Goal: Task Accomplishment & Management: Use online tool/utility

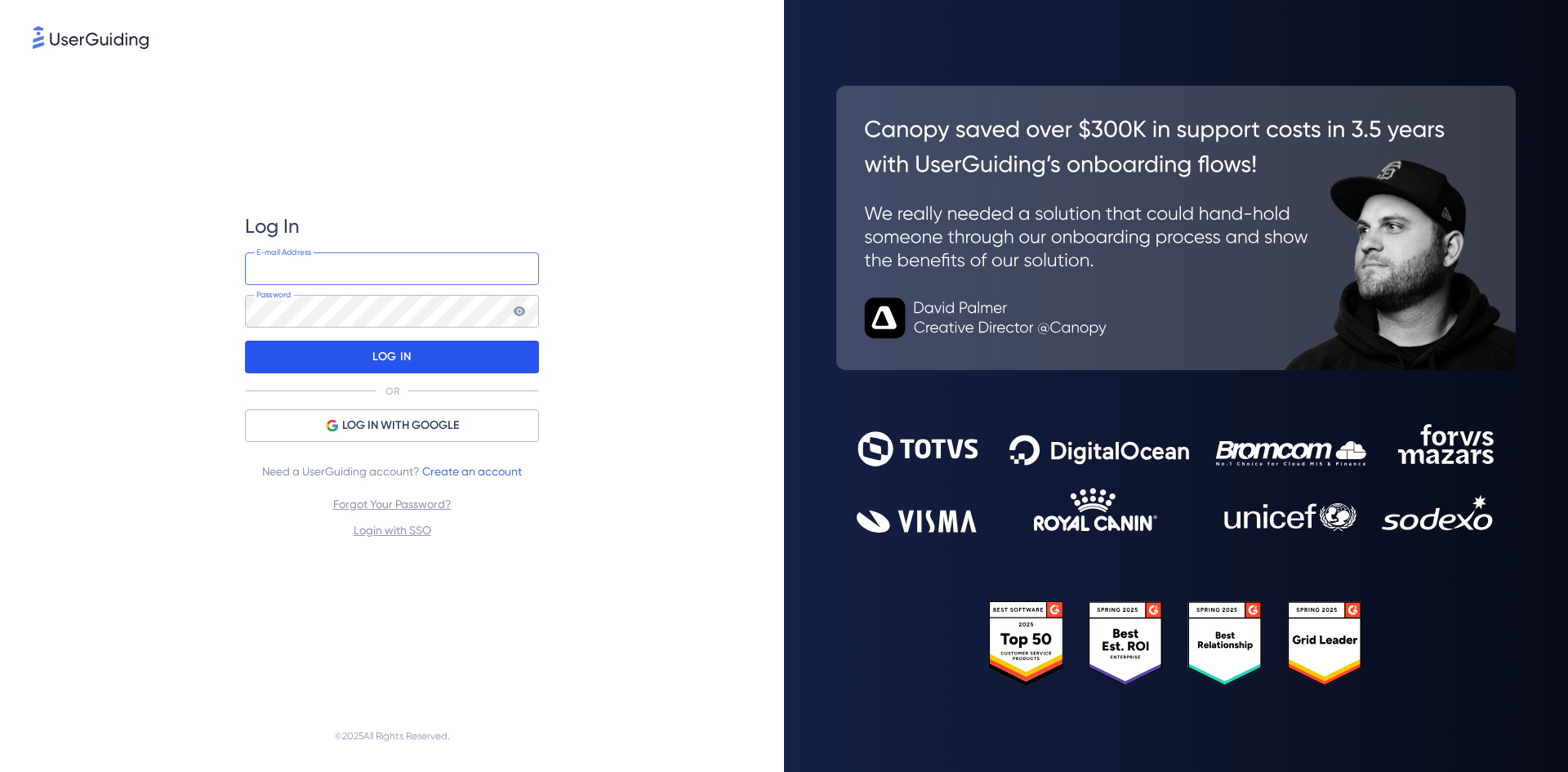
type input "[EMAIL_ADDRESS][DOMAIN_NAME]"
click at [386, 349] on p "LOG IN" at bounding box center [392, 357] width 39 height 26
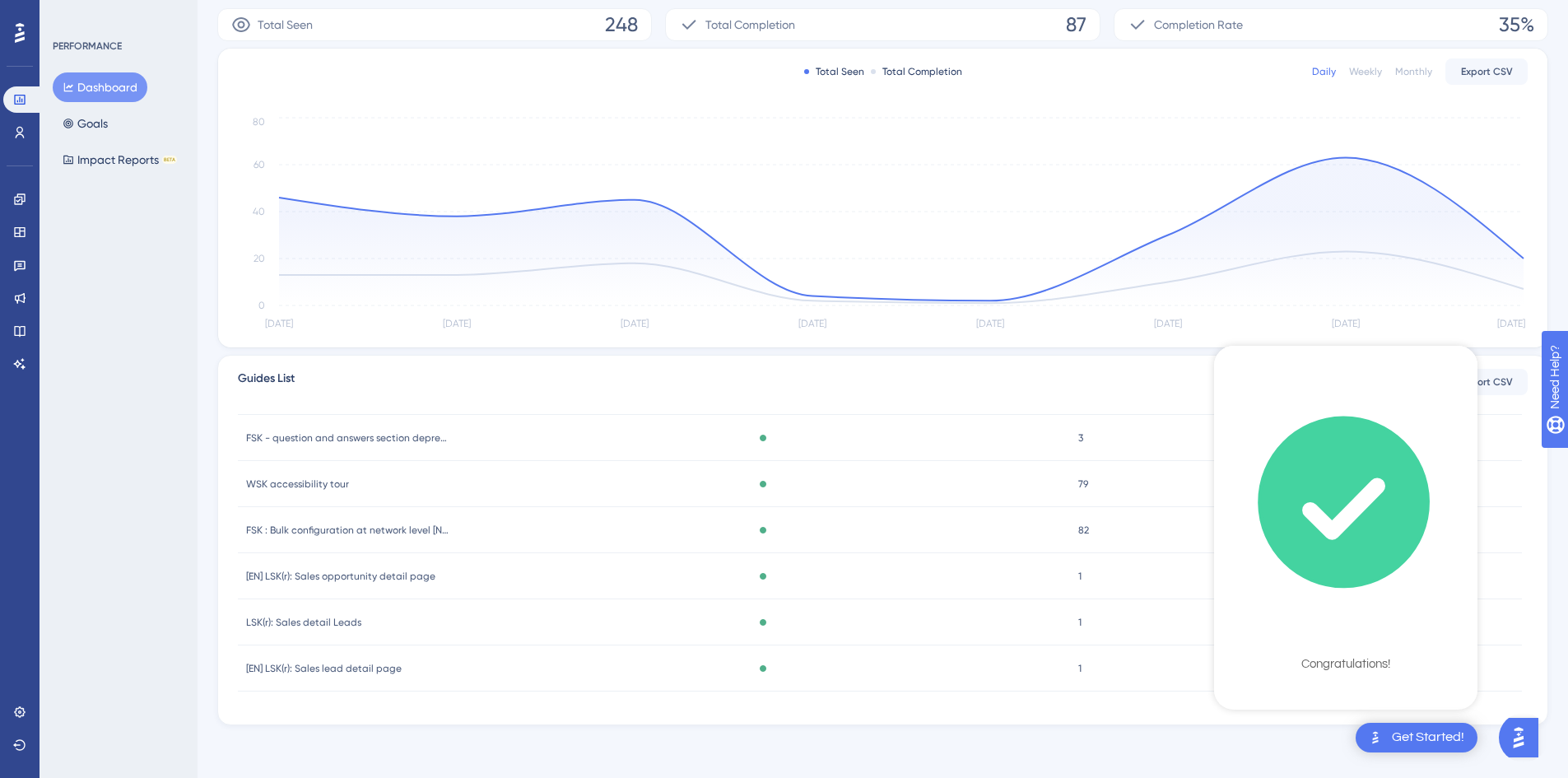
scroll to position [119, 0]
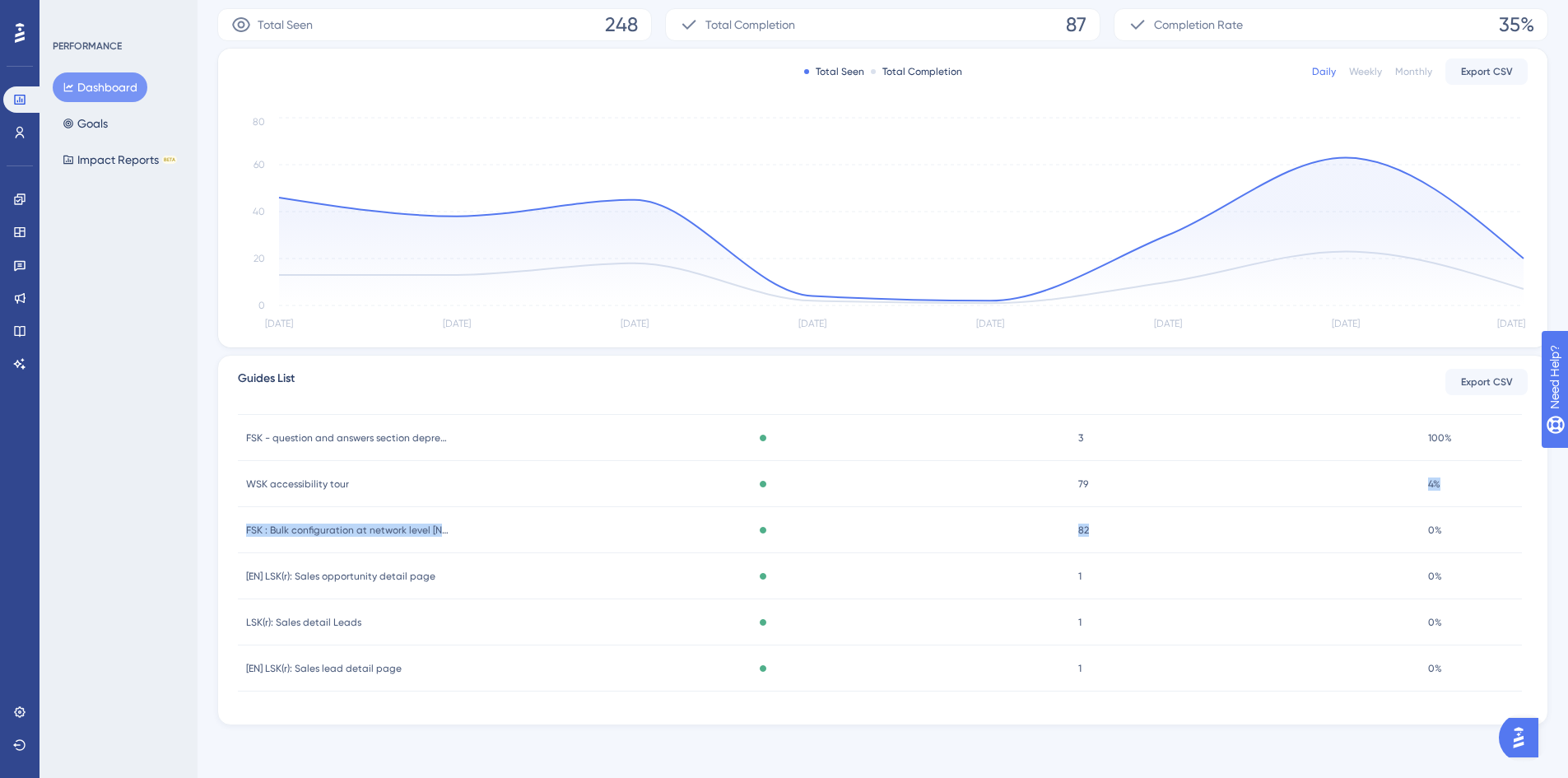
drag, startPoint x: 1370, startPoint y: 477, endPoint x: 1197, endPoint y: 498, distance: 174.3
click at [1197, 498] on div "79 79" at bounding box center [1245, 484] width 350 height 46
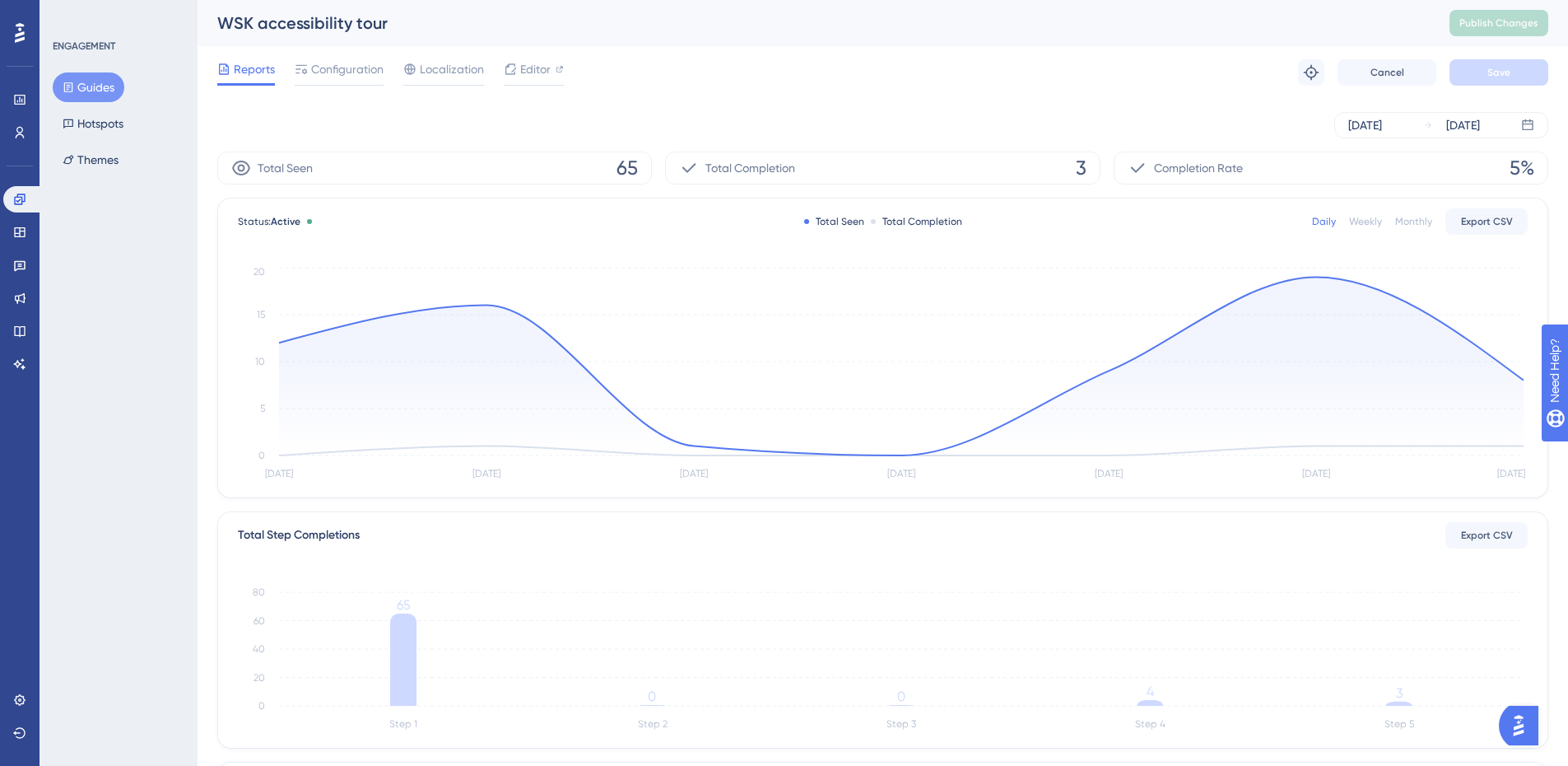
click at [24, 32] on icon at bounding box center [19, 32] width 10 height 19
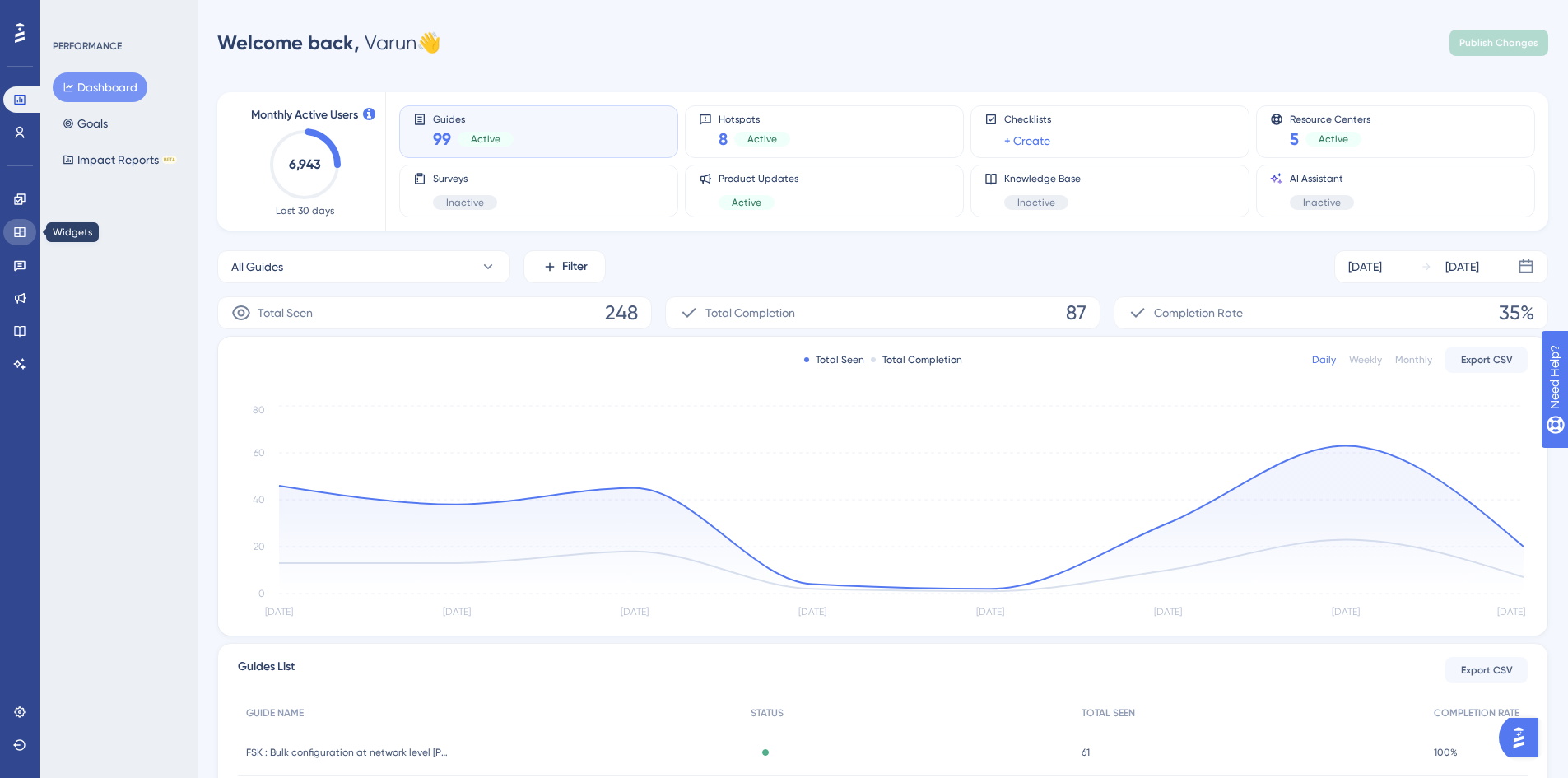
click at [23, 229] on icon at bounding box center [19, 232] width 13 height 13
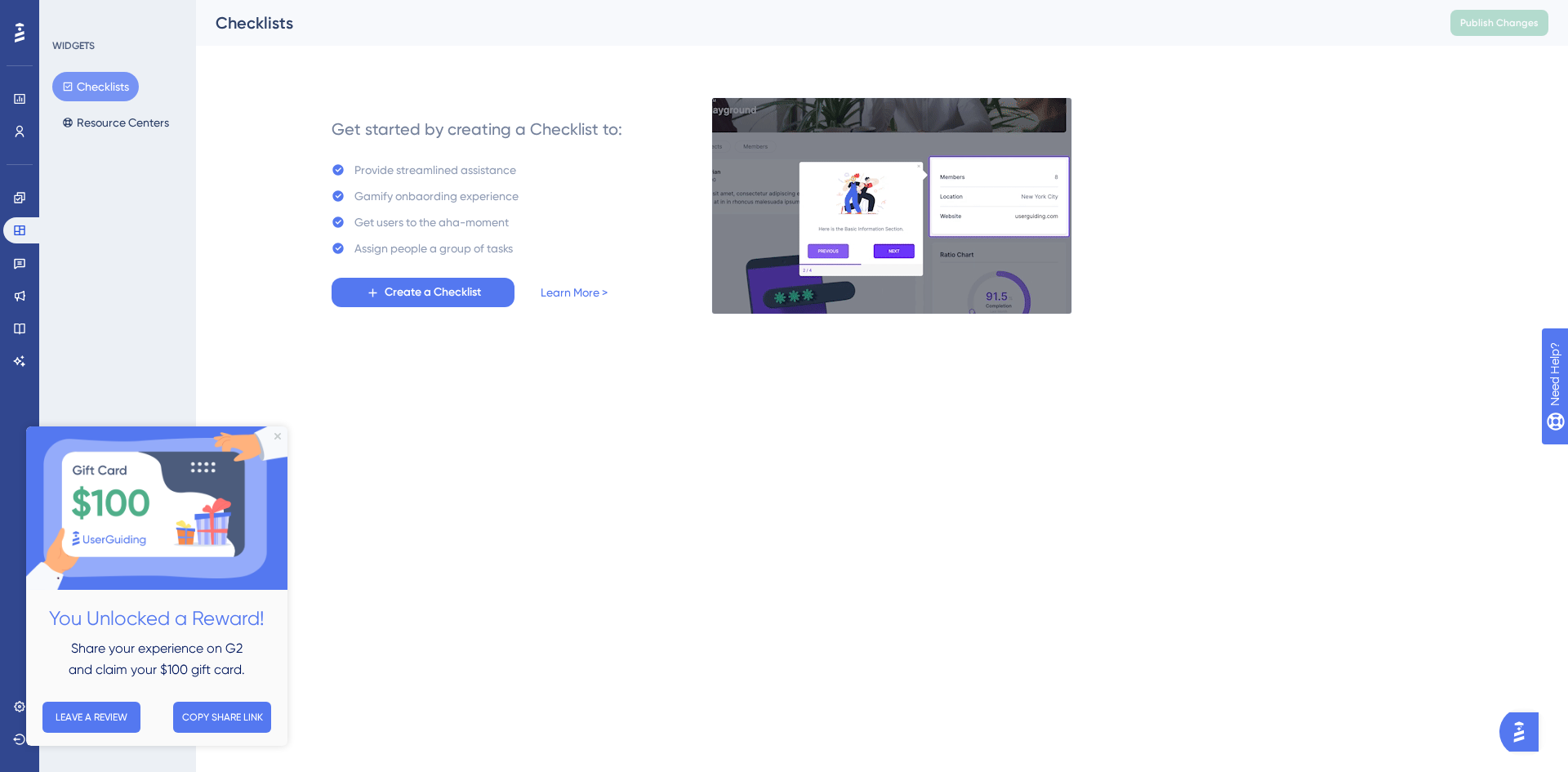
click at [17, 180] on div "Engagement Widgets Feedback Product Updates Knowledge Base AI Assistant" at bounding box center [20, 259] width 33 height 230
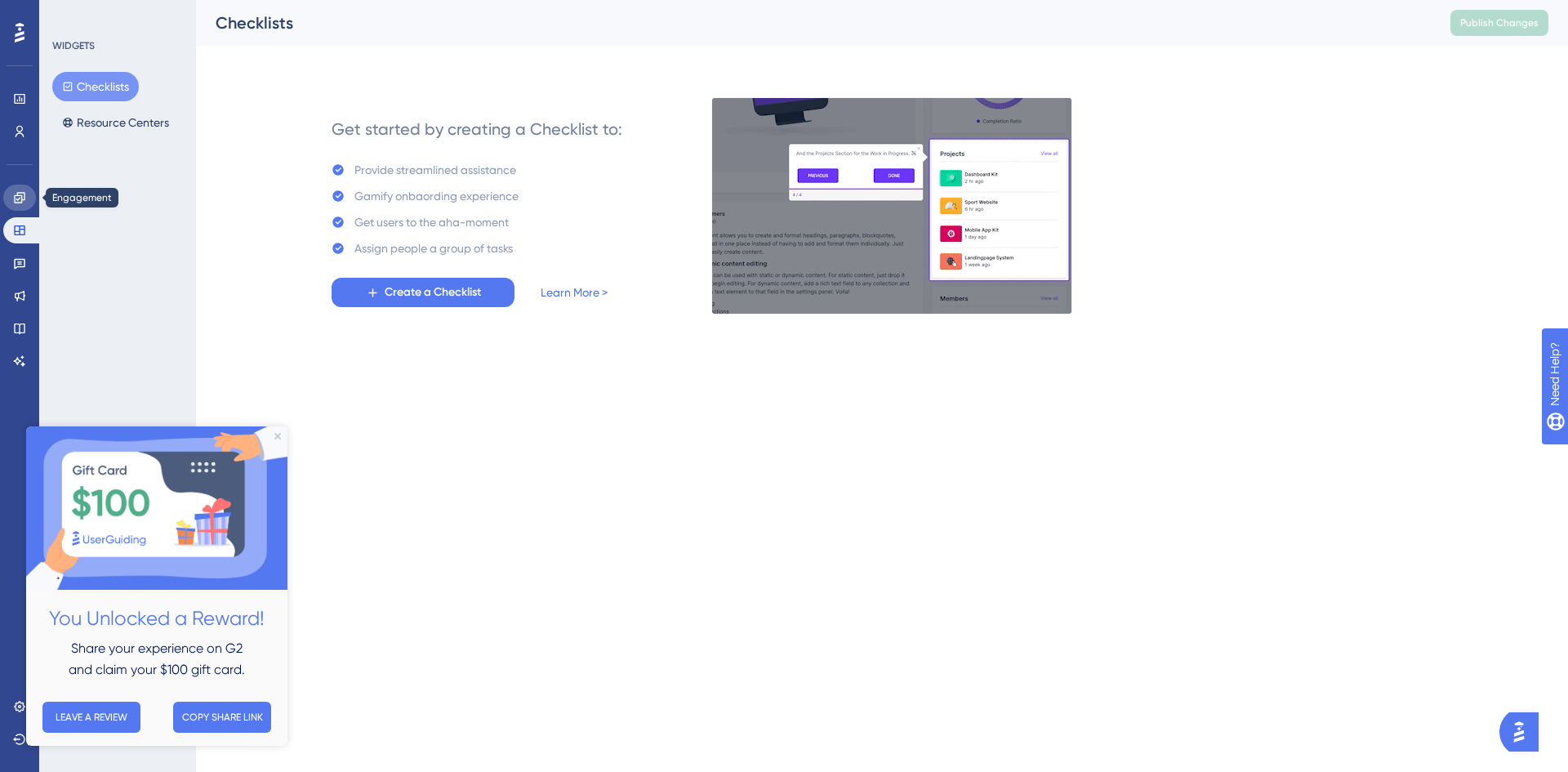
click at [17, 189] on link at bounding box center [20, 198] width 33 height 26
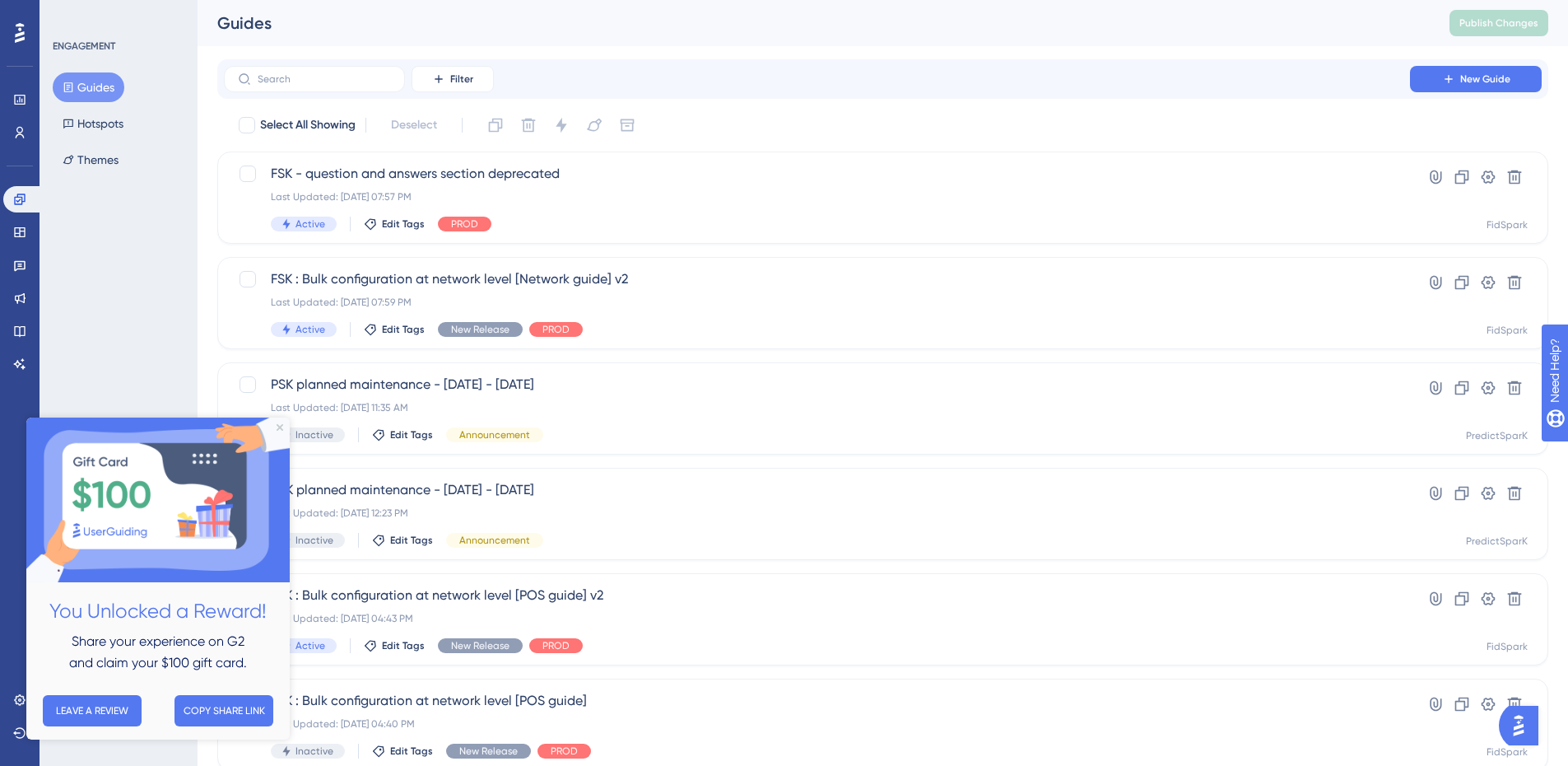
click at [281, 421] on img at bounding box center [157, 500] width 263 height 165
click at [282, 426] on icon "Close Preview" at bounding box center [280, 427] width 6 height 6
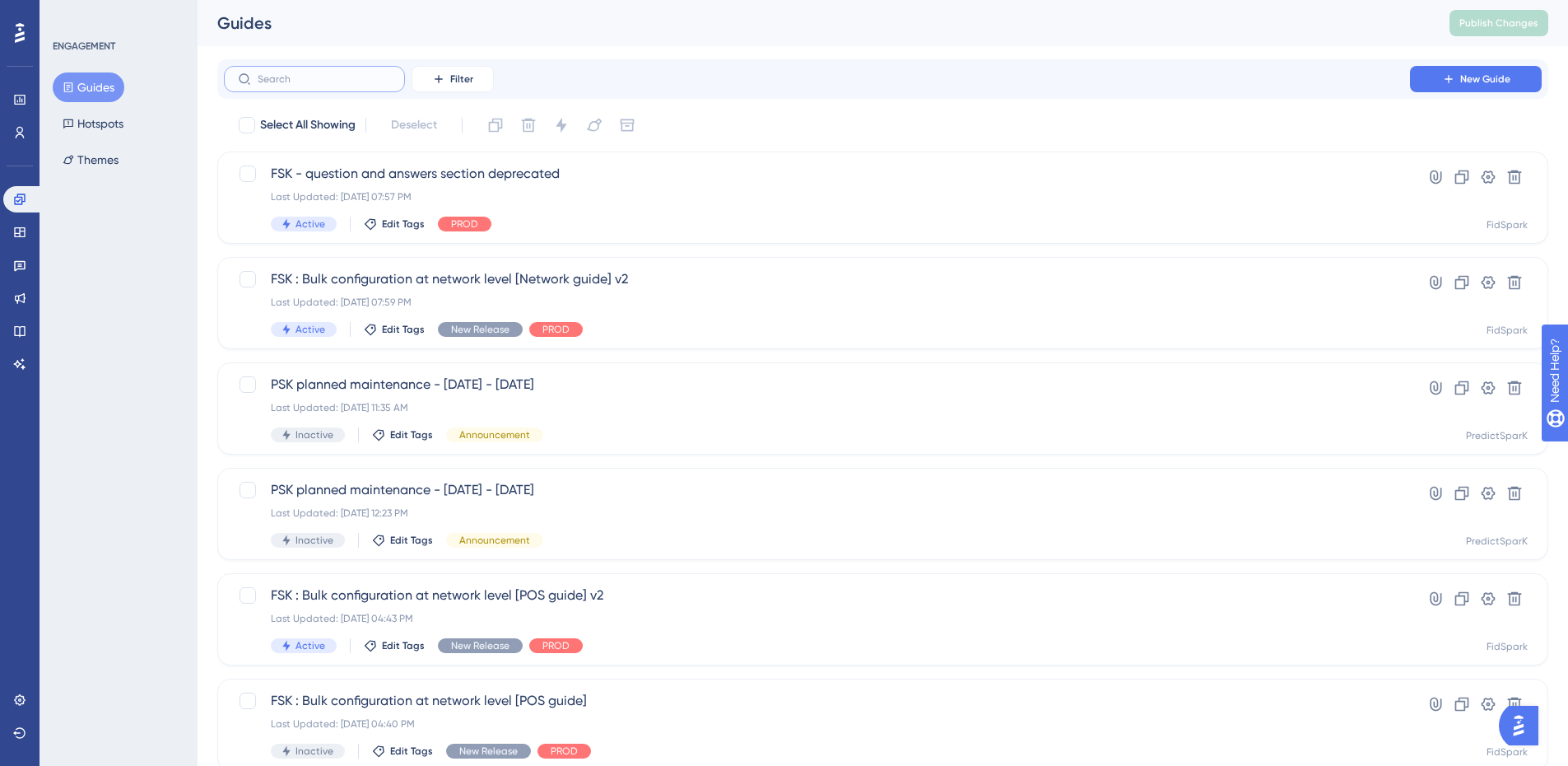
click at [295, 73] on input "text" at bounding box center [324, 79] width 133 height 11
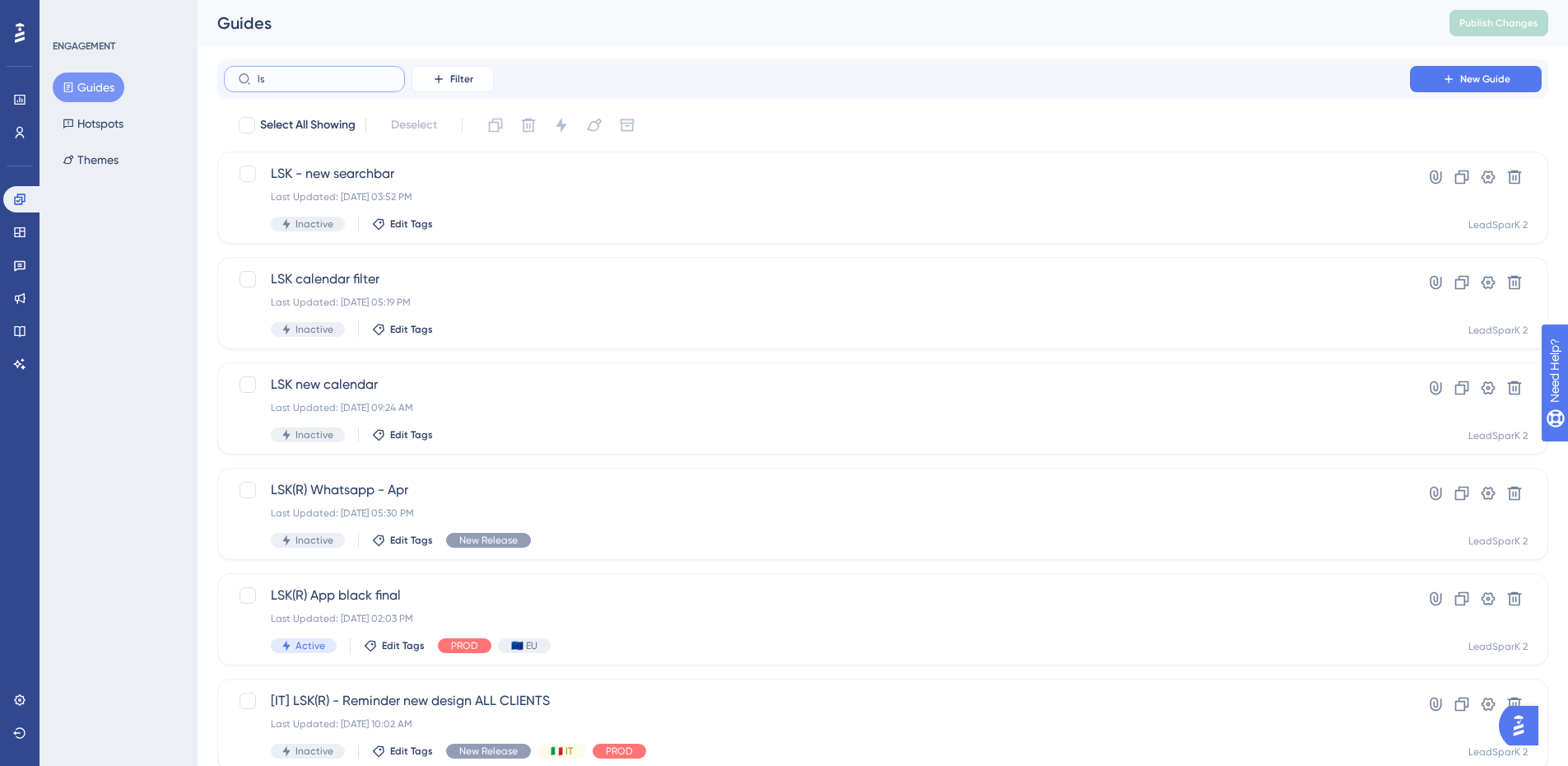
type input "l"
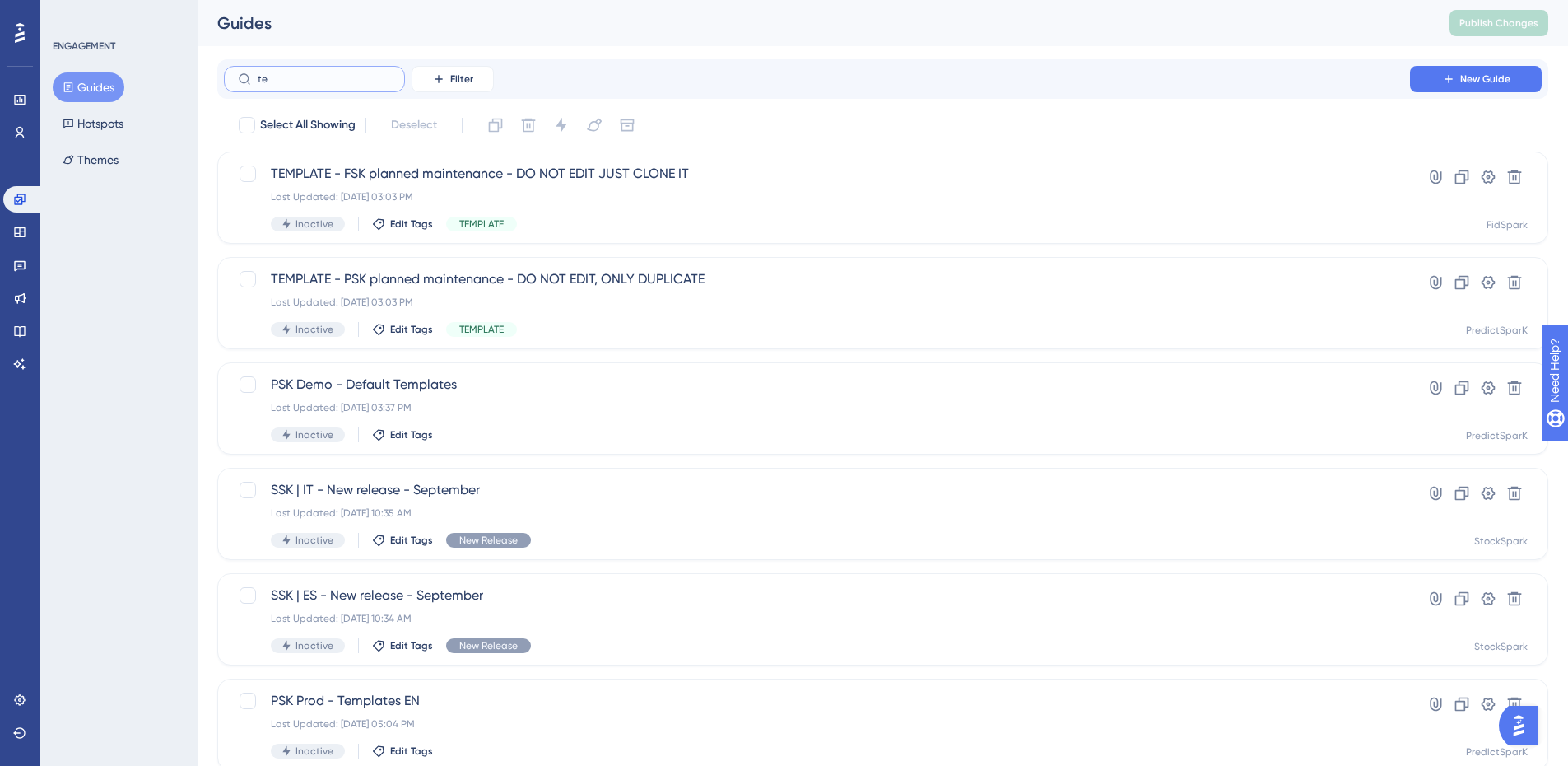
type input "t"
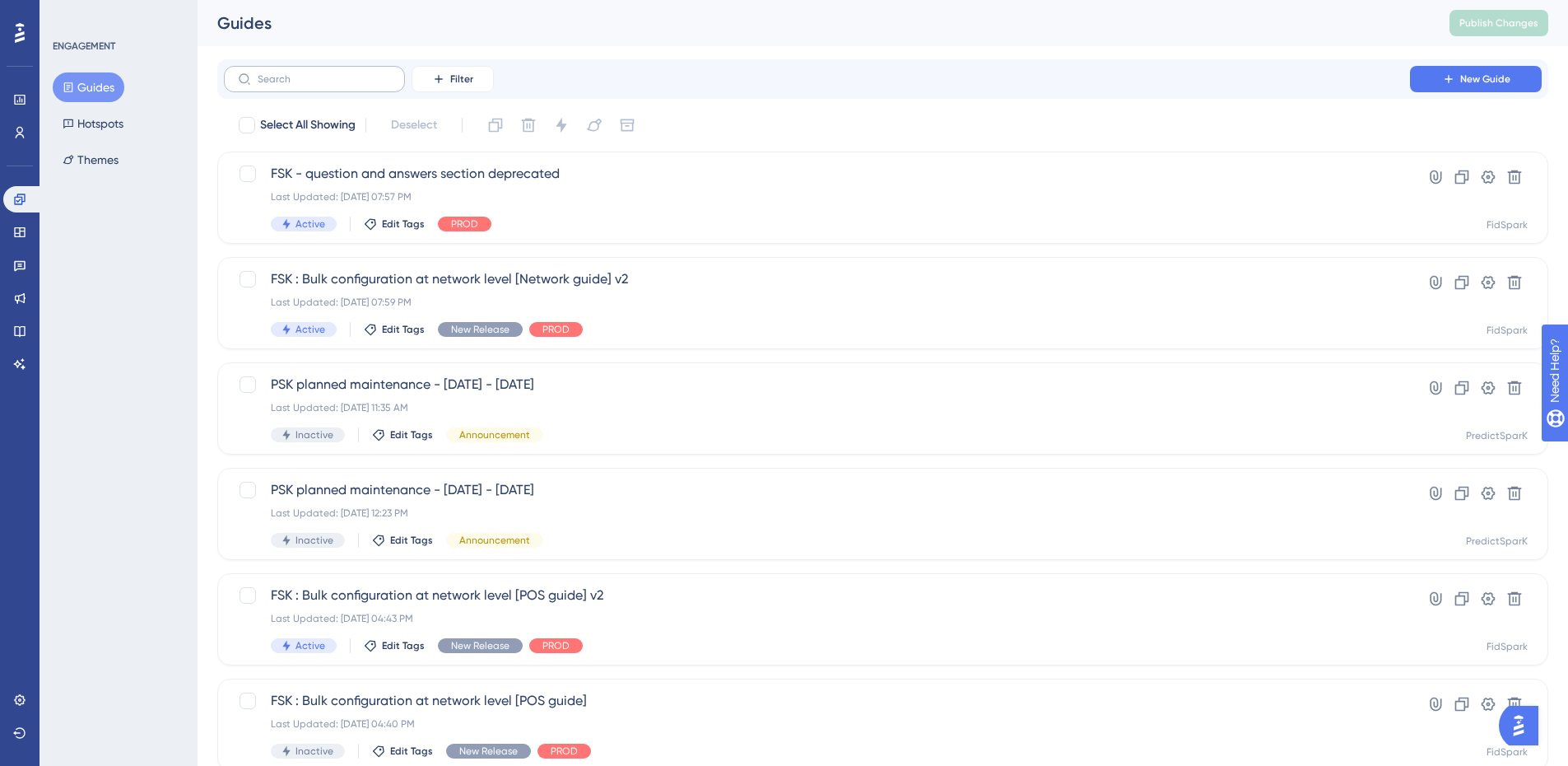
click at [329, 85] on label at bounding box center [315, 79] width 182 height 26
click at [329, 85] on input "text" at bounding box center [324, 79] width 133 height 11
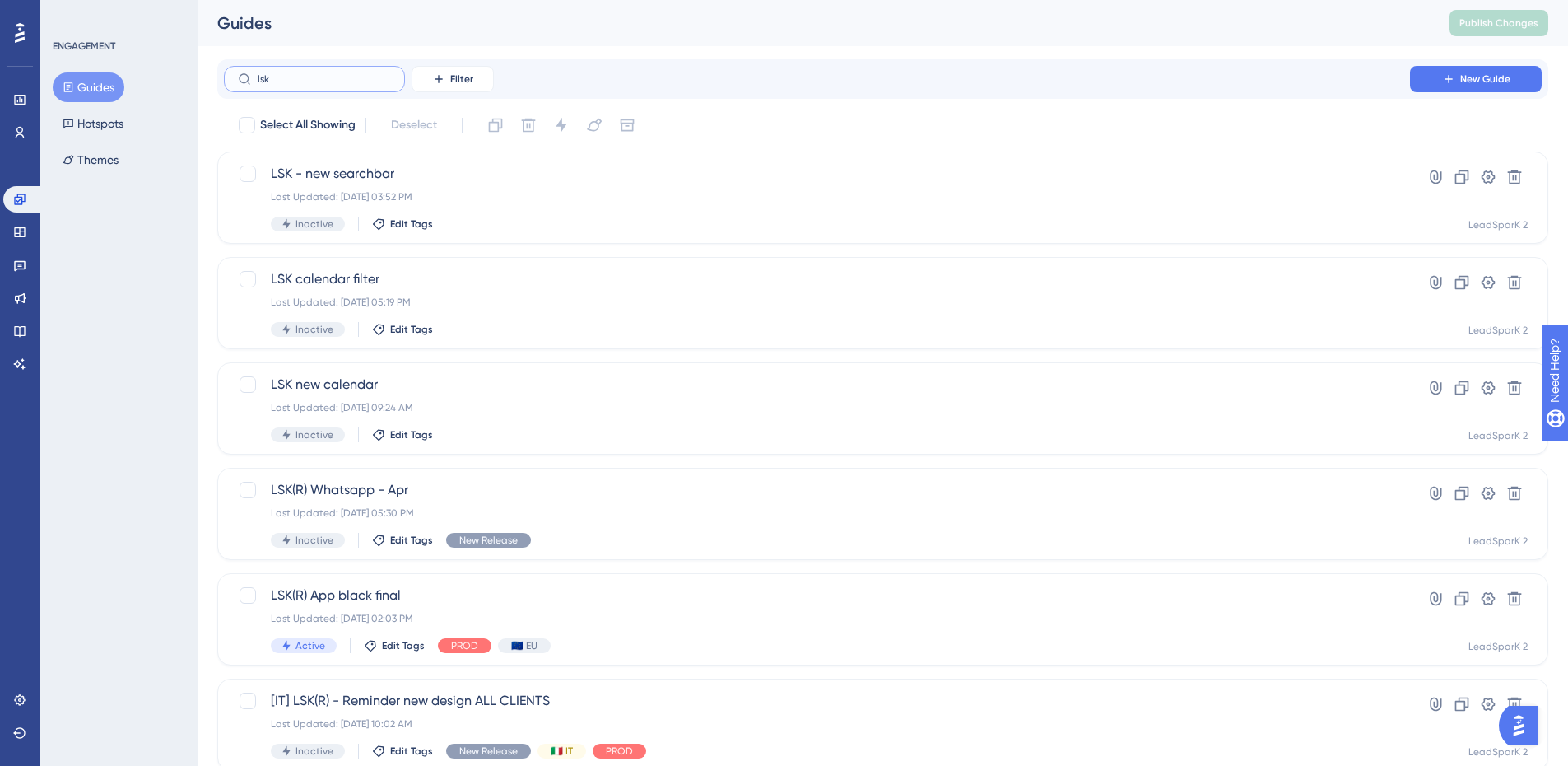
type input "lsk"
click at [93, 427] on div "ENGAGEMENT Guides Hotspots Themes" at bounding box center [119, 383] width 158 height 766
click at [368, 187] on div "LSK - new searchbar Last Updated: [DATE] 03:52 PM Inactive Edit Tags" at bounding box center [816, 197] width 1092 height 68
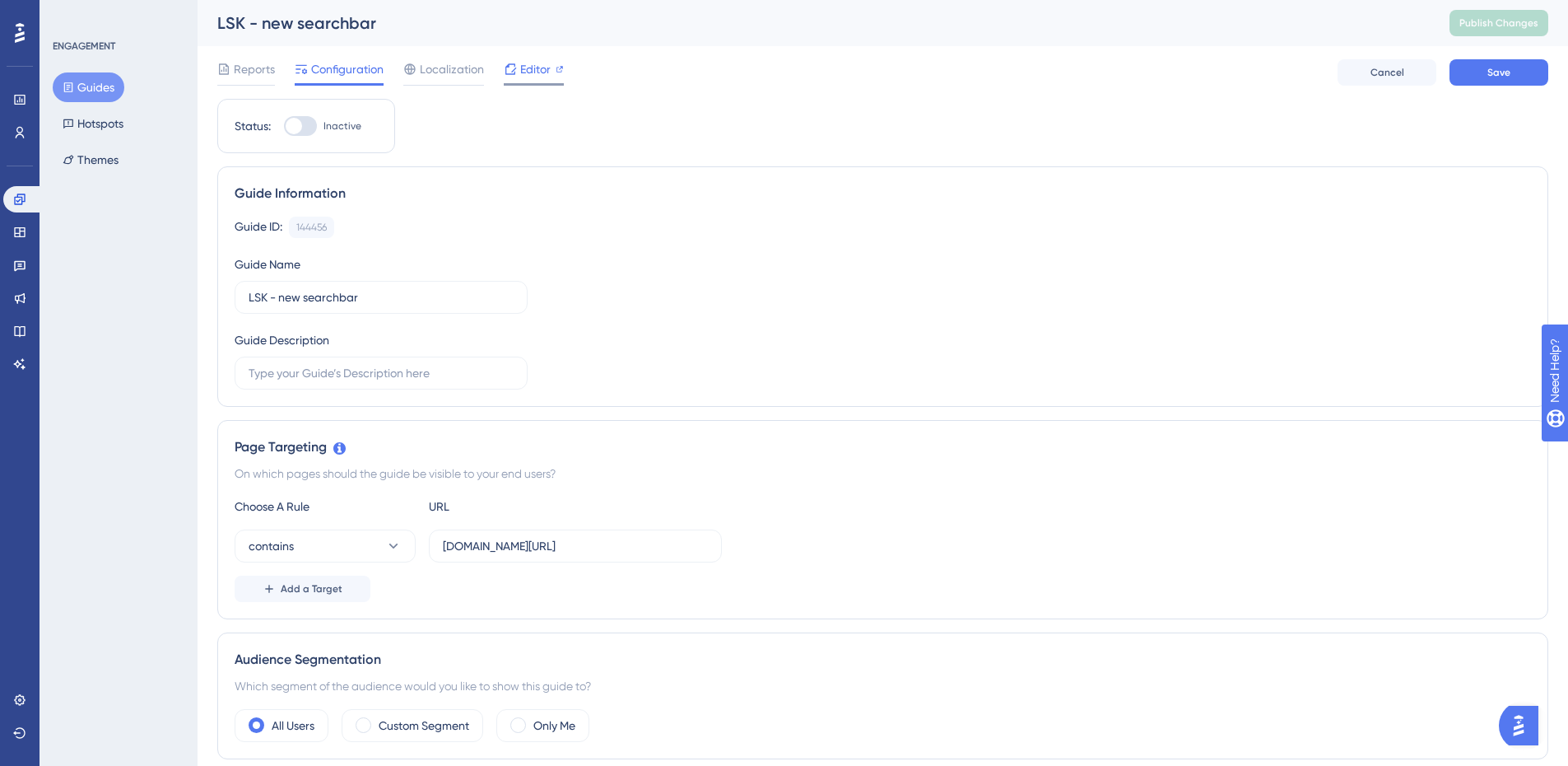
click at [544, 68] on span "Editor" at bounding box center [535, 69] width 31 height 19
click at [258, 74] on span "Reports" at bounding box center [254, 69] width 41 height 19
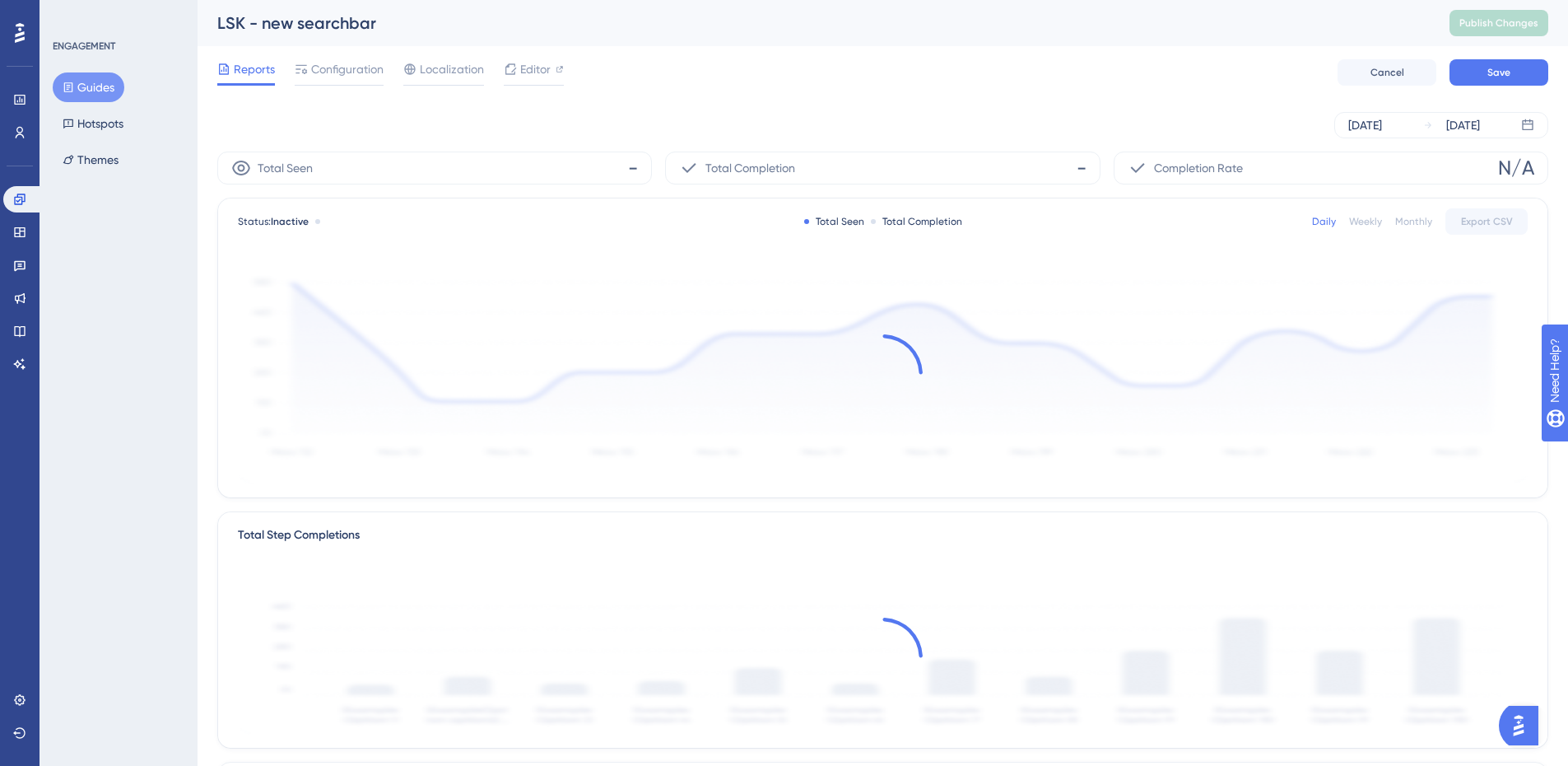
click at [105, 78] on button "Guides" at bounding box center [88, 87] width 71 height 30
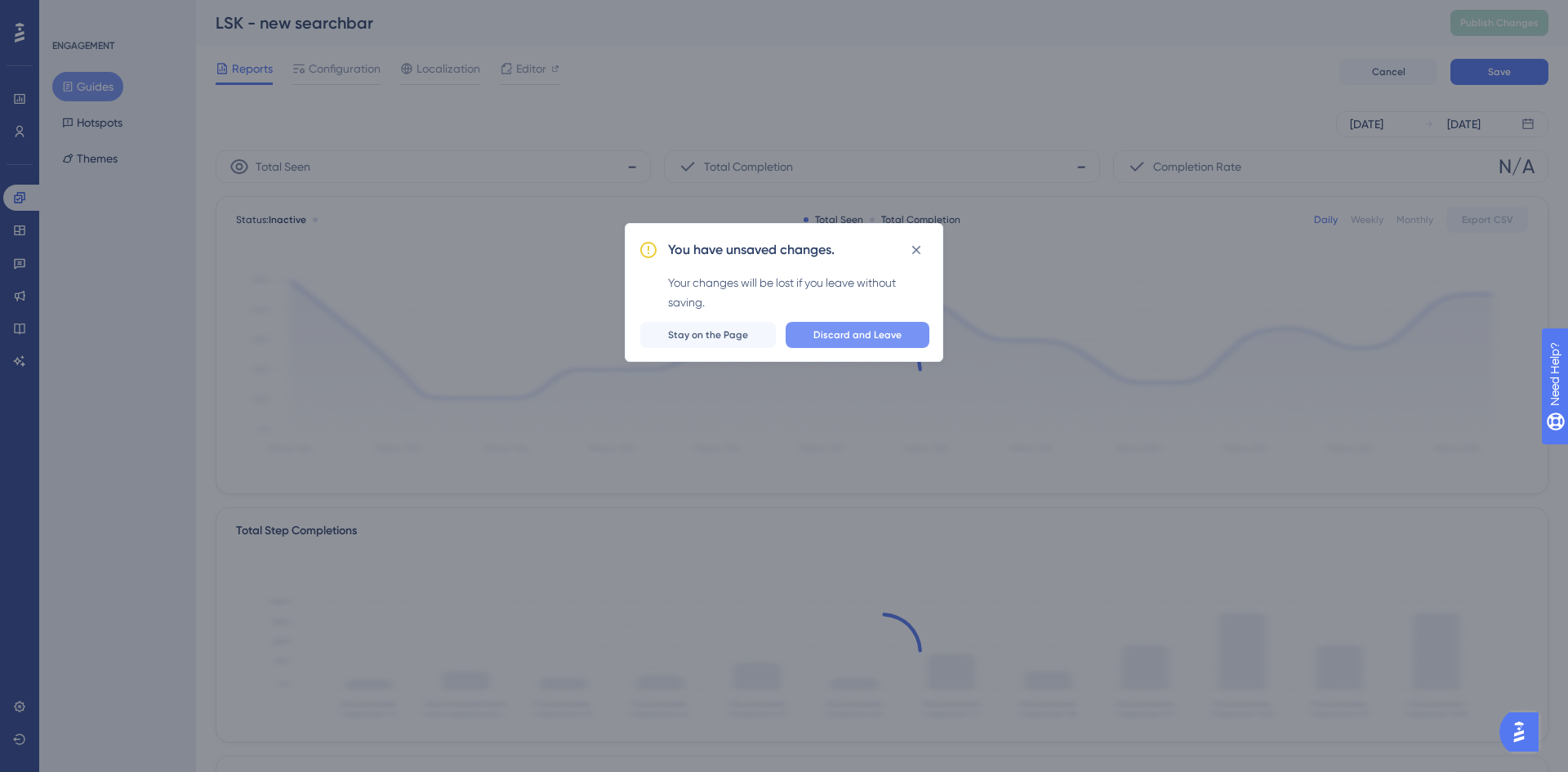
drag, startPoint x: 873, startPoint y: 316, endPoint x: 872, endPoint y: 326, distance: 10.0
click at [872, 326] on div "You have unsaved changes. Your changes will be lost if you leave without saving…" at bounding box center [784, 292] width 319 height 139
click at [872, 326] on button "Discard and Leave" at bounding box center [858, 335] width 143 height 26
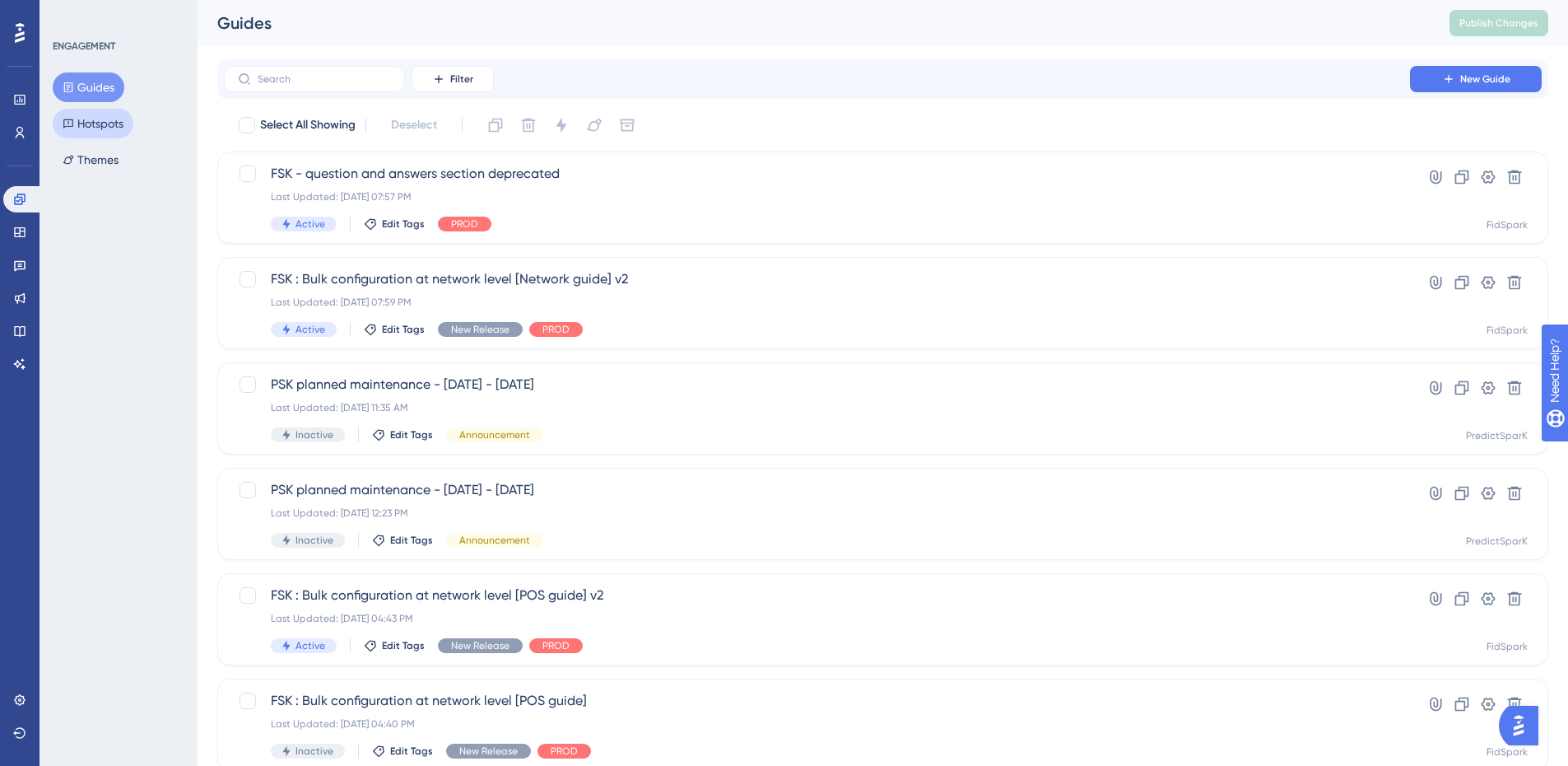
click at [109, 127] on button "Hotspots" at bounding box center [93, 123] width 81 height 30
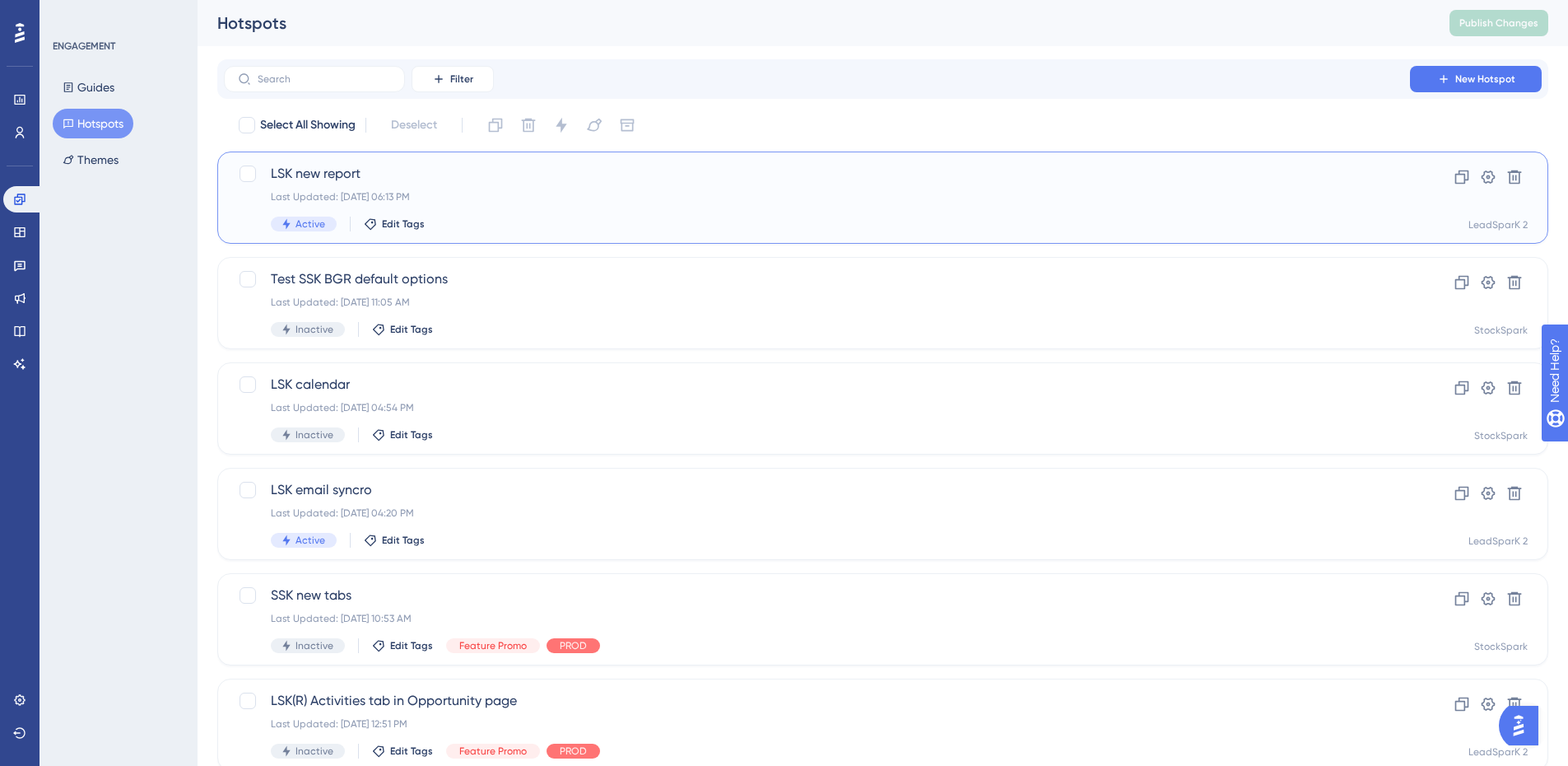
click at [397, 177] on span "LSK new report" at bounding box center [816, 173] width 1092 height 19
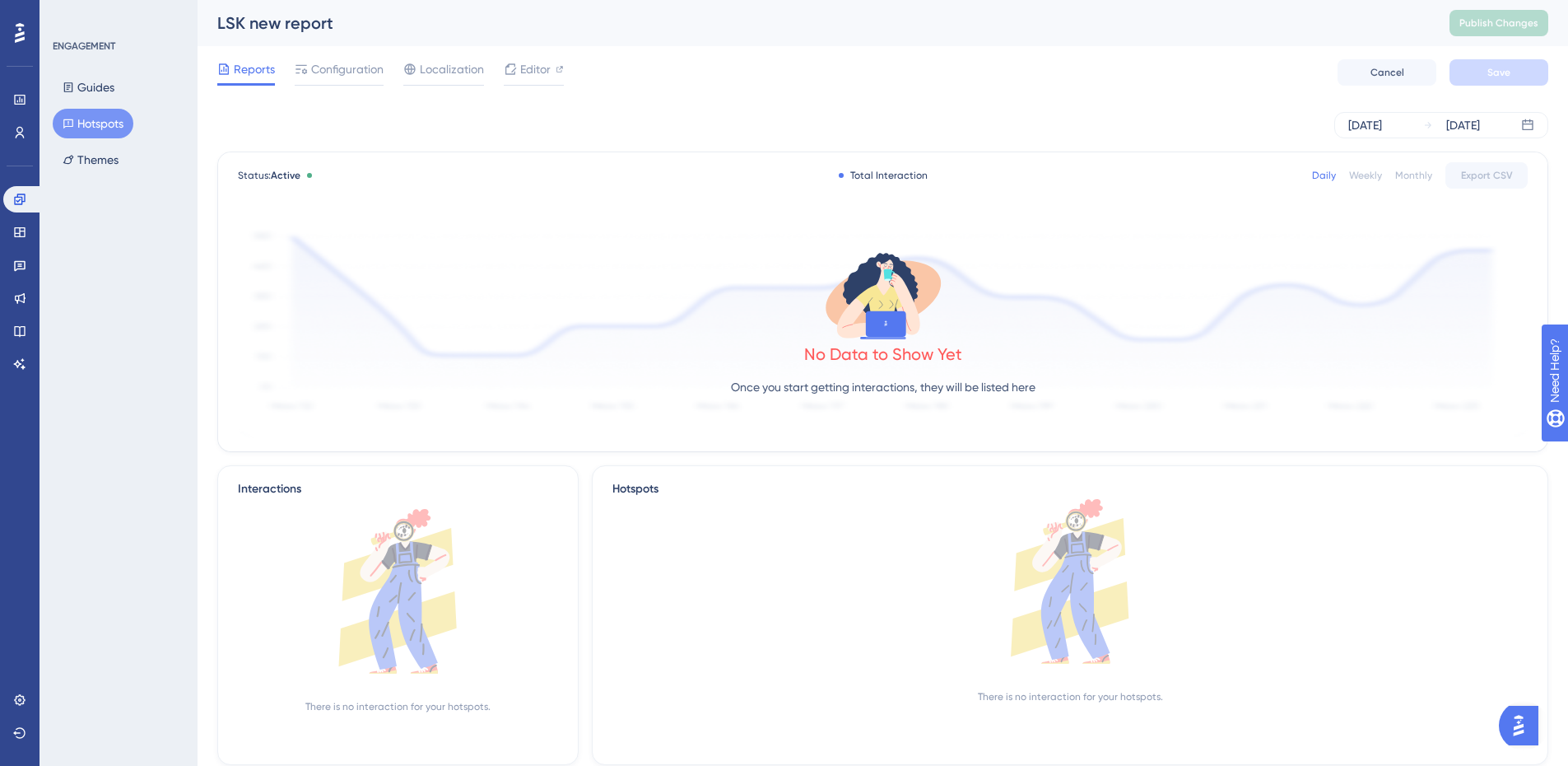
click at [368, 56] on div "Reports Configuration Localization Editor Cancel Save" at bounding box center [883, 72] width 1331 height 53
click at [369, 67] on span "Configuration" at bounding box center [347, 69] width 72 height 19
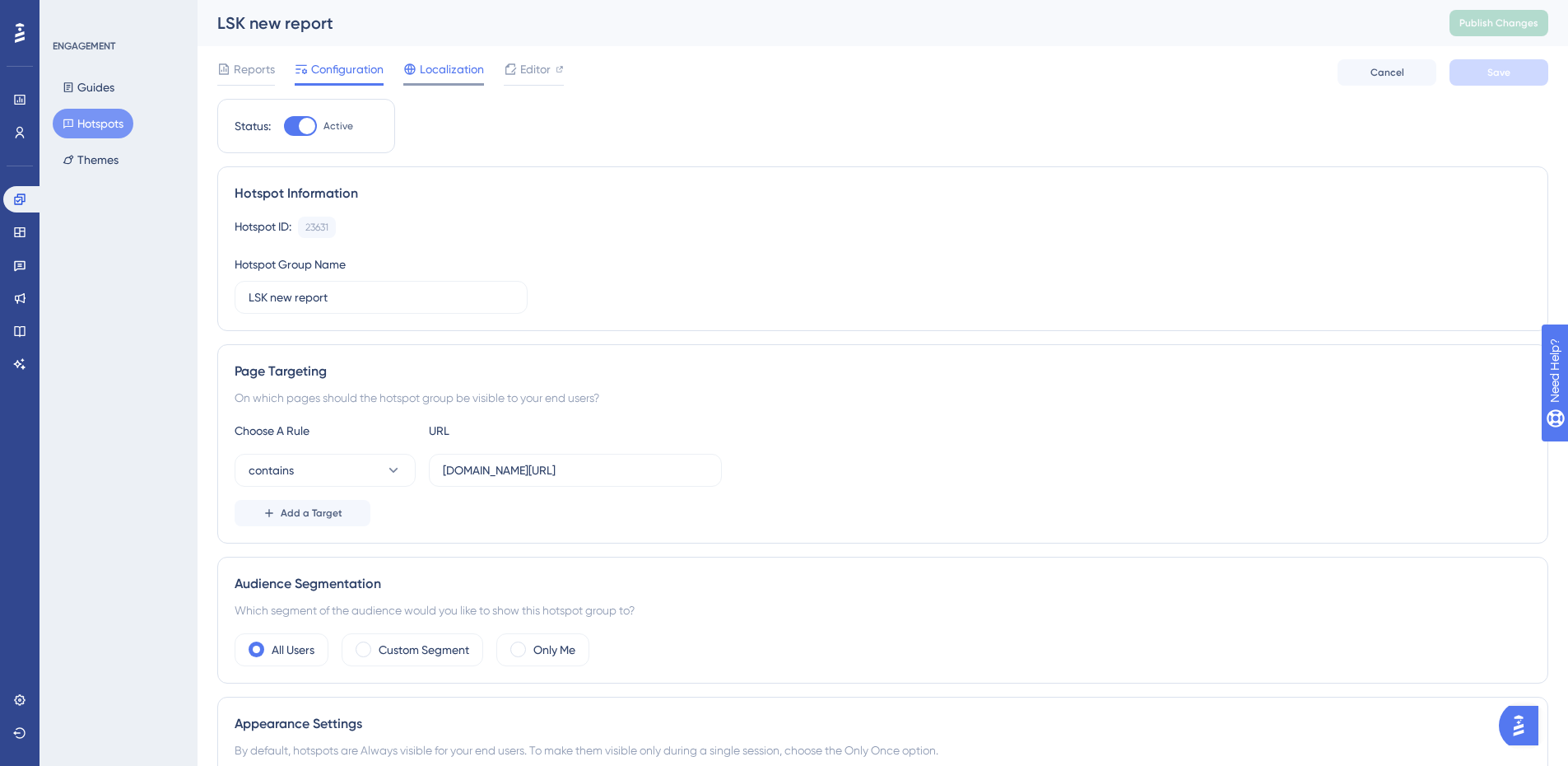
click at [416, 71] on icon at bounding box center [409, 69] width 13 height 13
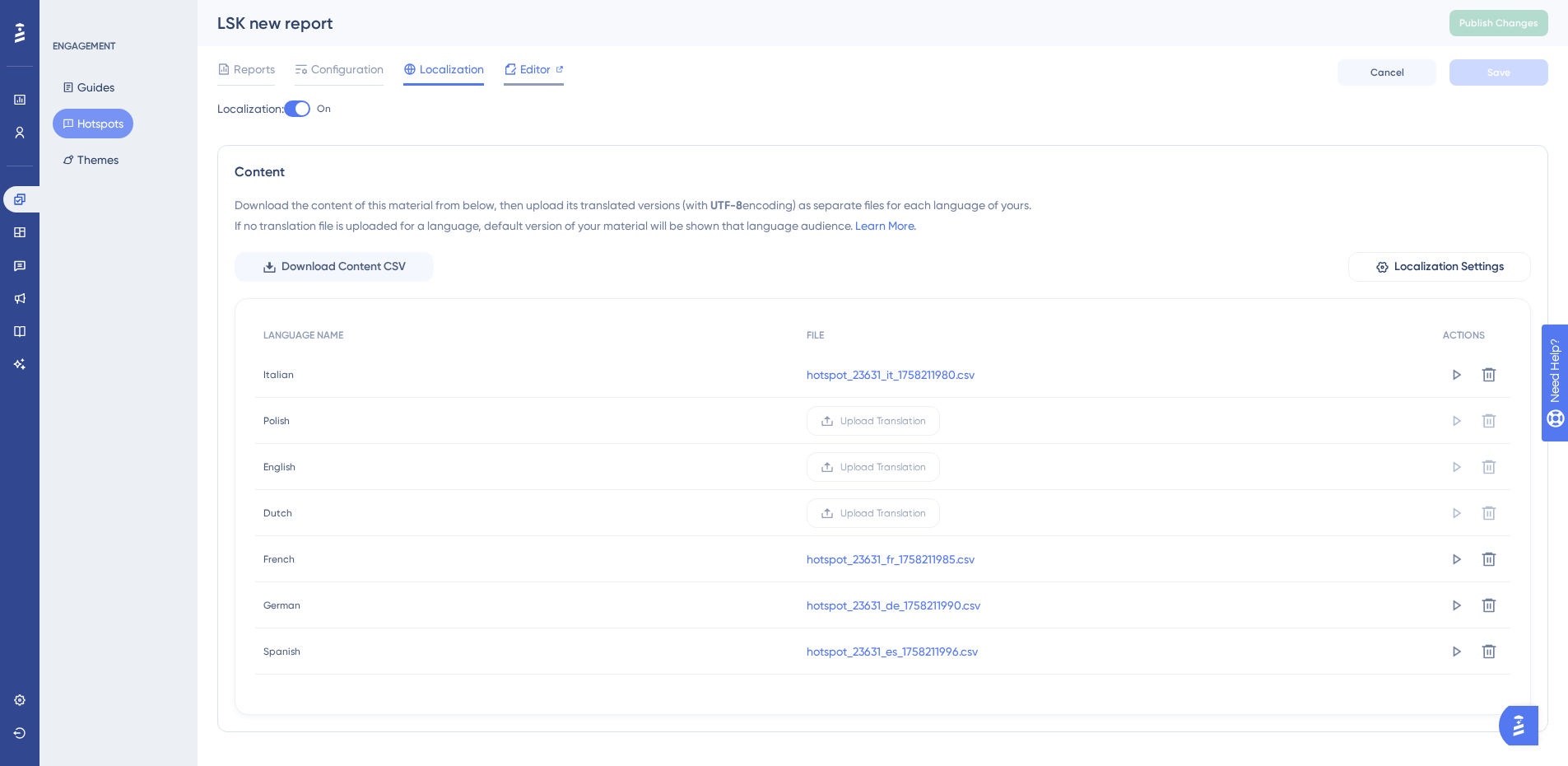
click at [521, 74] on span "Editor" at bounding box center [535, 69] width 31 height 19
click at [106, 155] on button "Themes" at bounding box center [91, 159] width 76 height 30
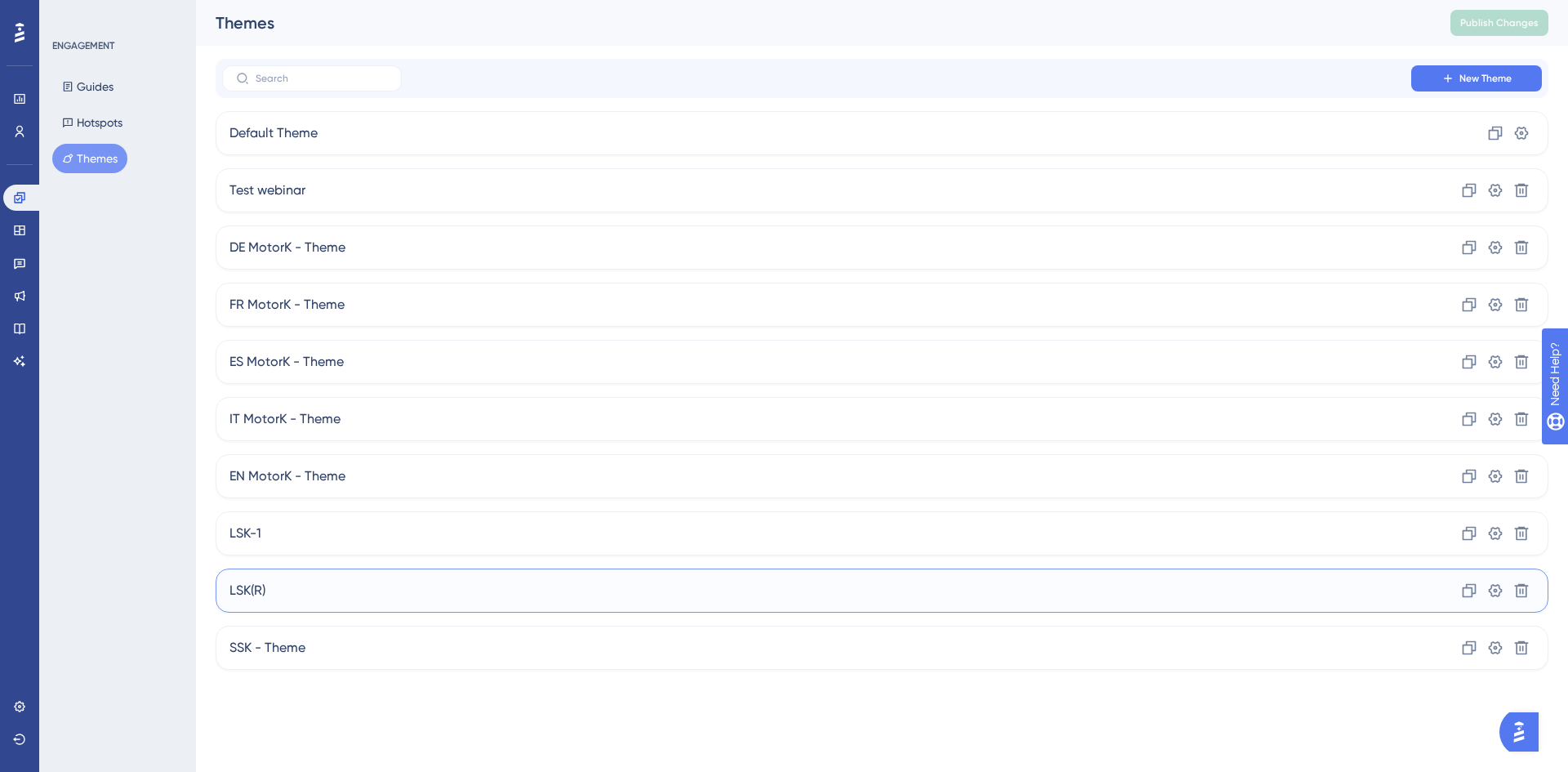
click at [341, 573] on div "LSK(R) Clone Settings Delete" at bounding box center [882, 591] width 1333 height 44
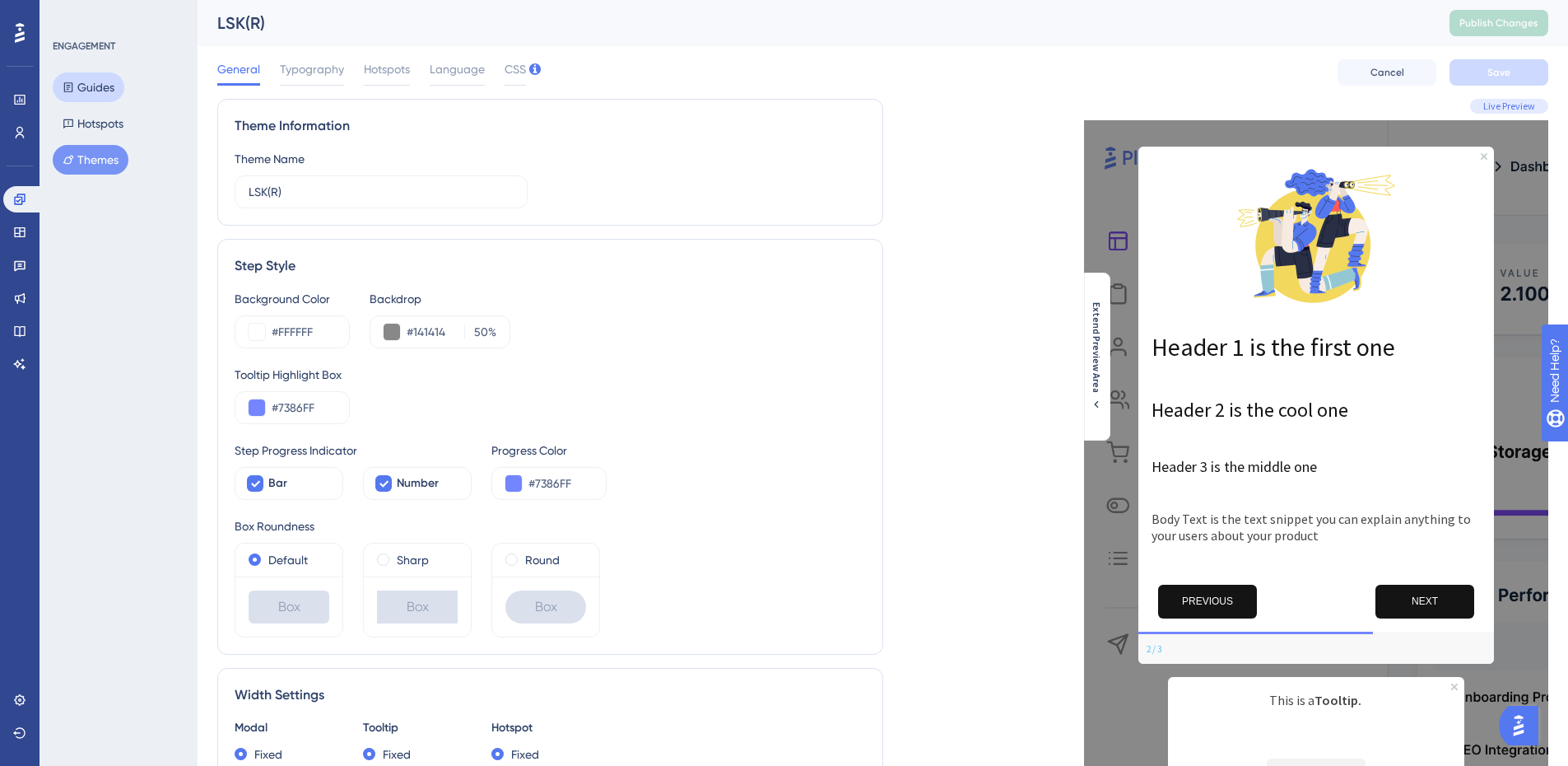
click at [101, 80] on button "Guides" at bounding box center [88, 87] width 71 height 30
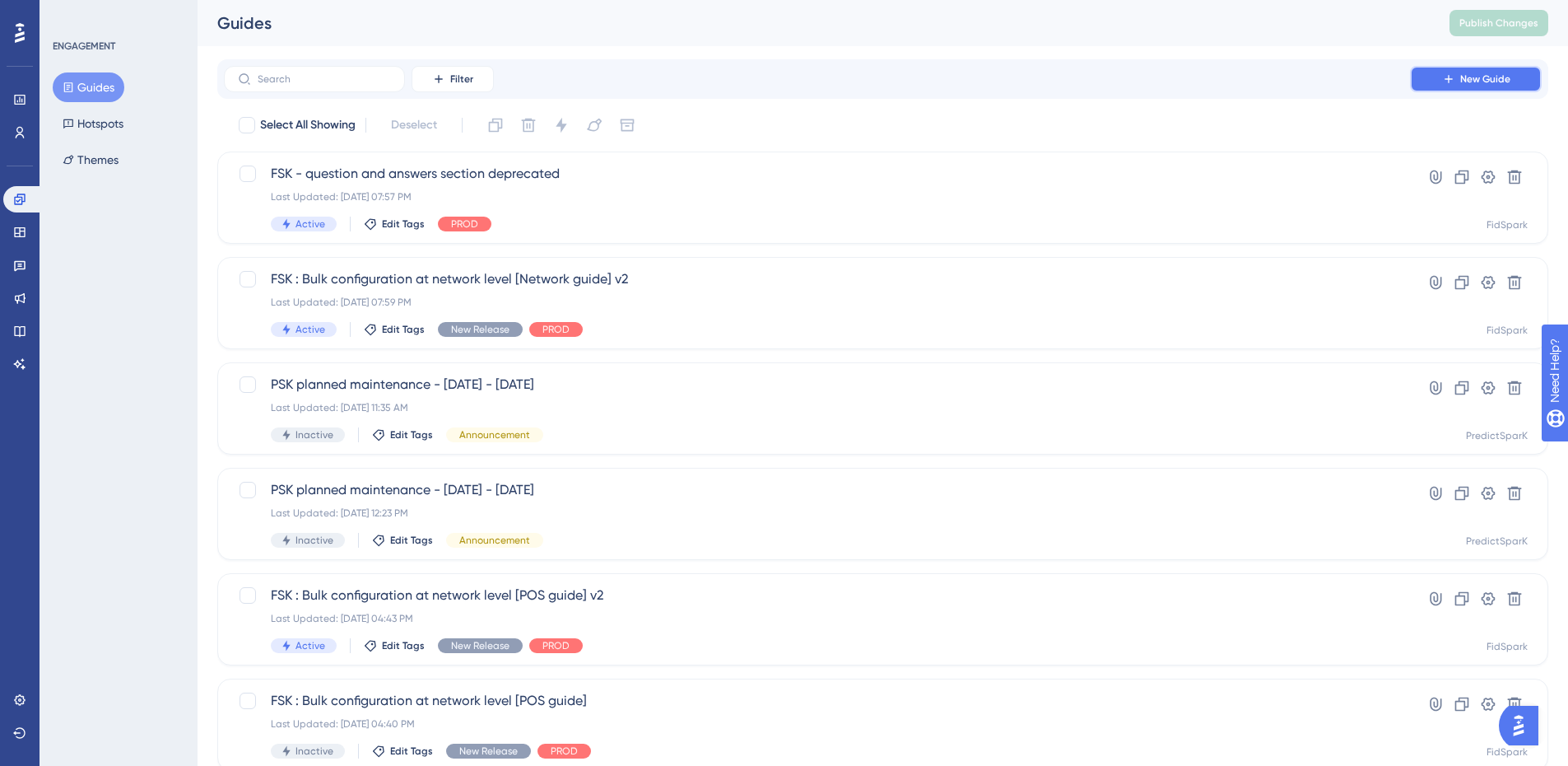
click at [1491, 83] on span "New Guide" at bounding box center [1486, 79] width 50 height 13
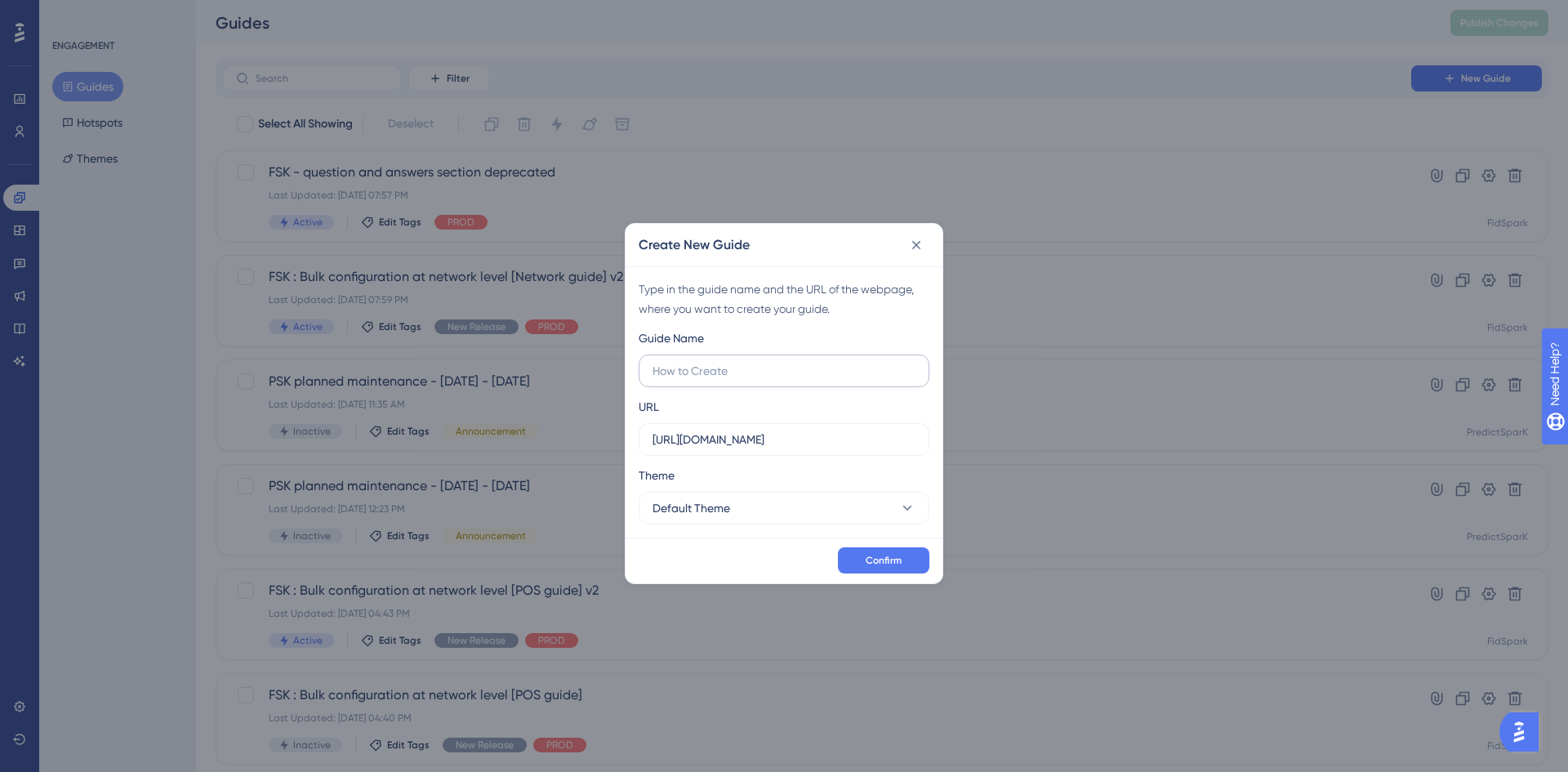
click at [762, 357] on label at bounding box center [784, 371] width 290 height 33
click at [762, 362] on input "text" at bounding box center [784, 371] width 263 height 18
click at [749, 430] on input "[URL][DOMAIN_NAME]" at bounding box center [784, 439] width 263 height 18
drag, startPoint x: 723, startPoint y: 437, endPoint x: 663, endPoint y: 433, distance: 60.1
click at [663, 433] on input "[URL][DOMAIN_NAME]" at bounding box center [784, 439] width 263 height 18
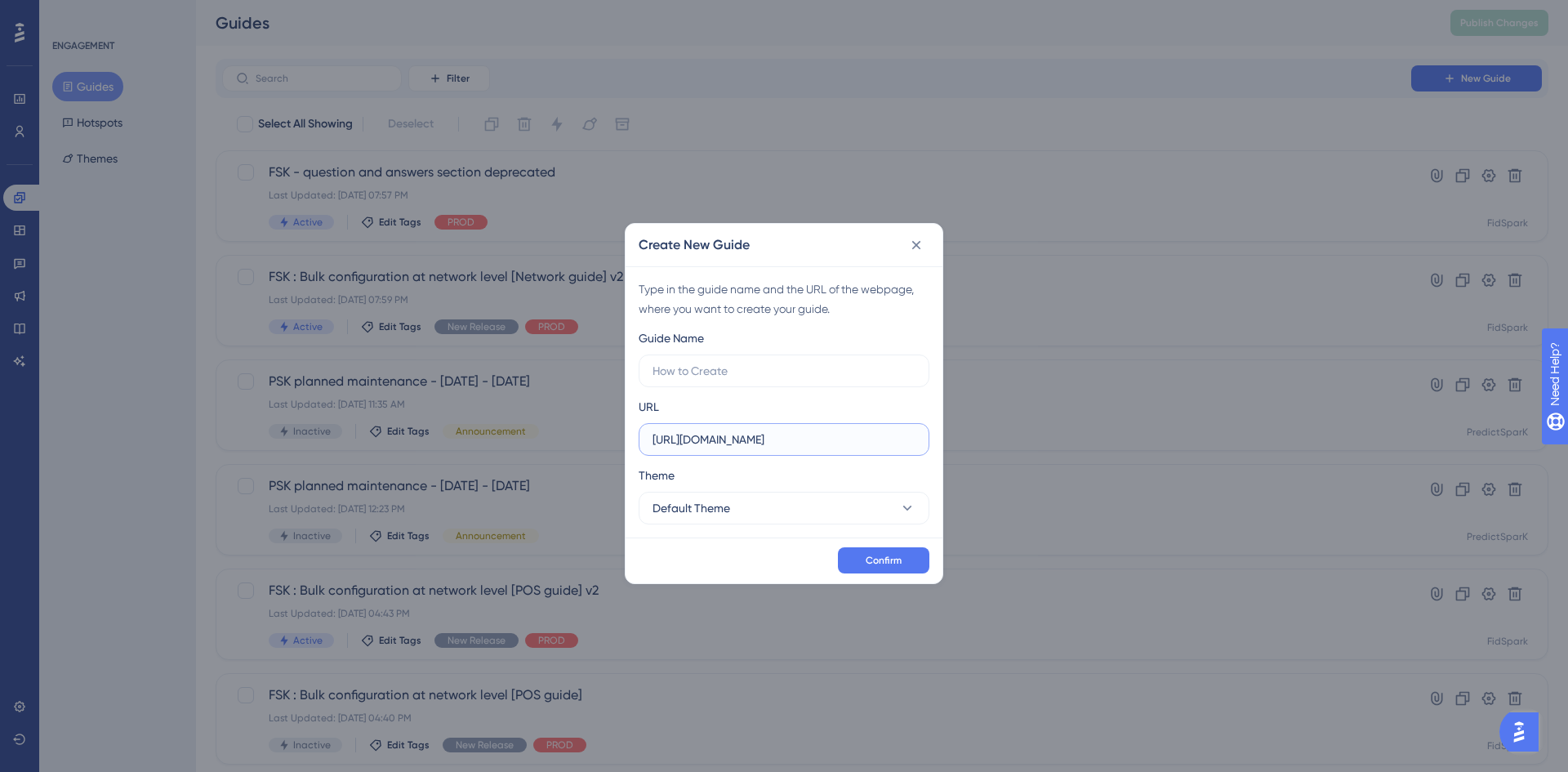
click at [775, 443] on input "[URL][DOMAIN_NAME]" at bounding box center [784, 439] width 263 height 18
click at [921, 246] on icon at bounding box center [916, 245] width 17 height 17
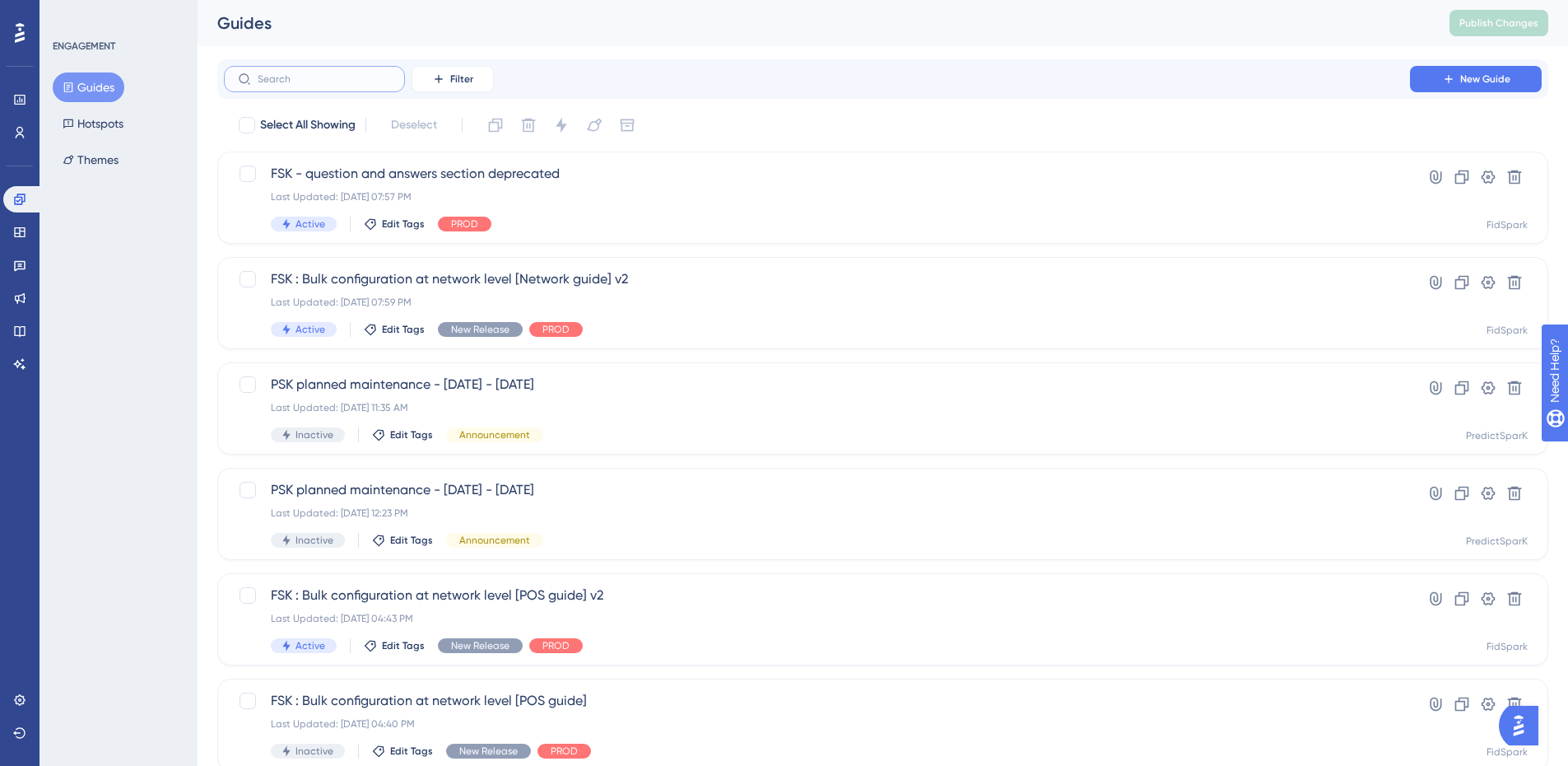
click at [313, 83] on input "text" at bounding box center [324, 79] width 133 height 11
drag, startPoint x: 150, startPoint y: 113, endPoint x: 113, endPoint y: 125, distance: 38.9
click at [113, 125] on div "Guides Hotspots Themes" at bounding box center [119, 123] width 133 height 102
click at [113, 125] on button "Hotspots" at bounding box center [93, 123] width 81 height 30
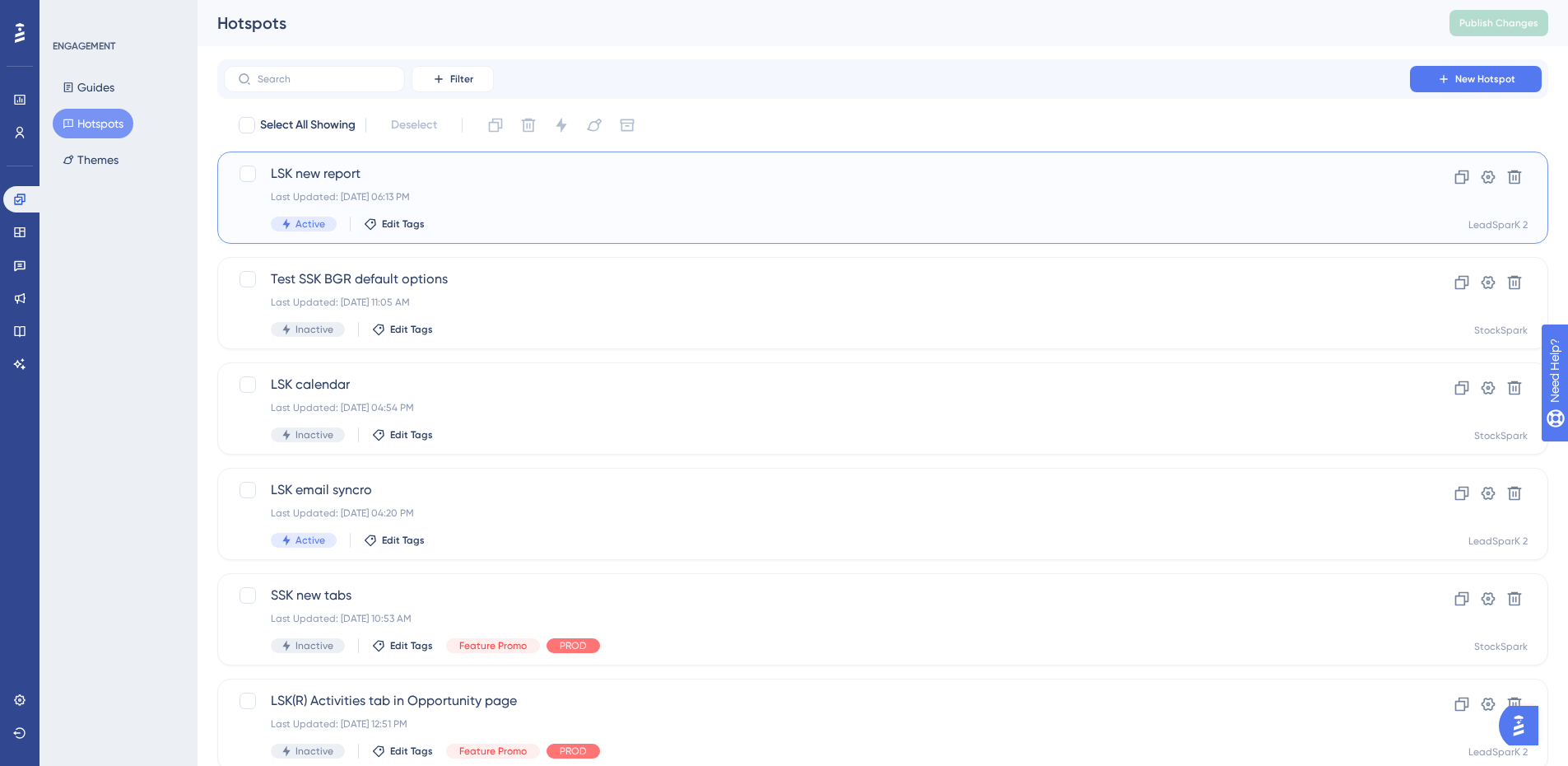
click at [371, 186] on div "LSK new report Last Updated: [DATE] 06:13 PM Active Edit Tags" at bounding box center [816, 197] width 1092 height 68
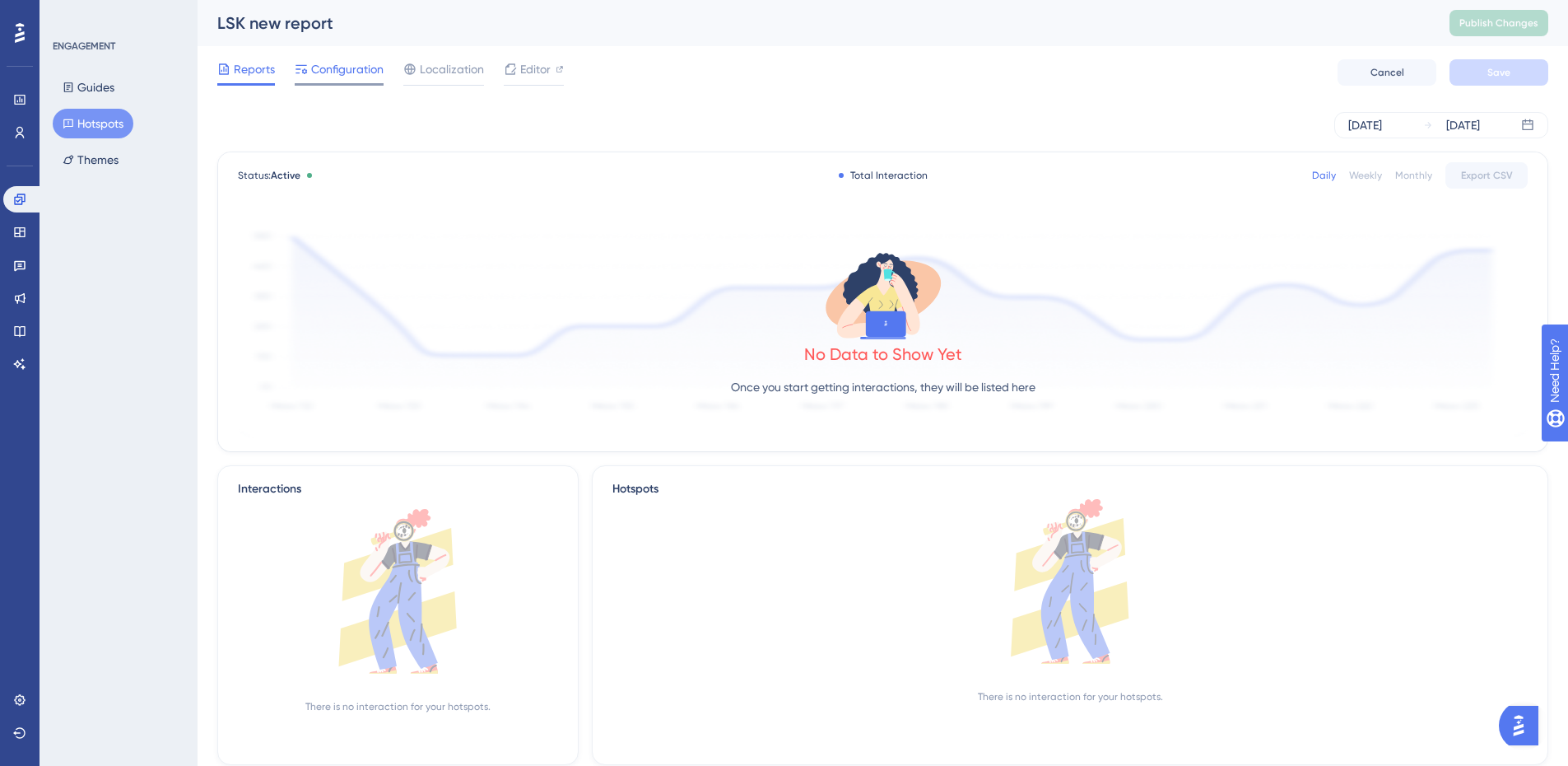
click at [358, 78] on span "Configuration" at bounding box center [347, 69] width 72 height 19
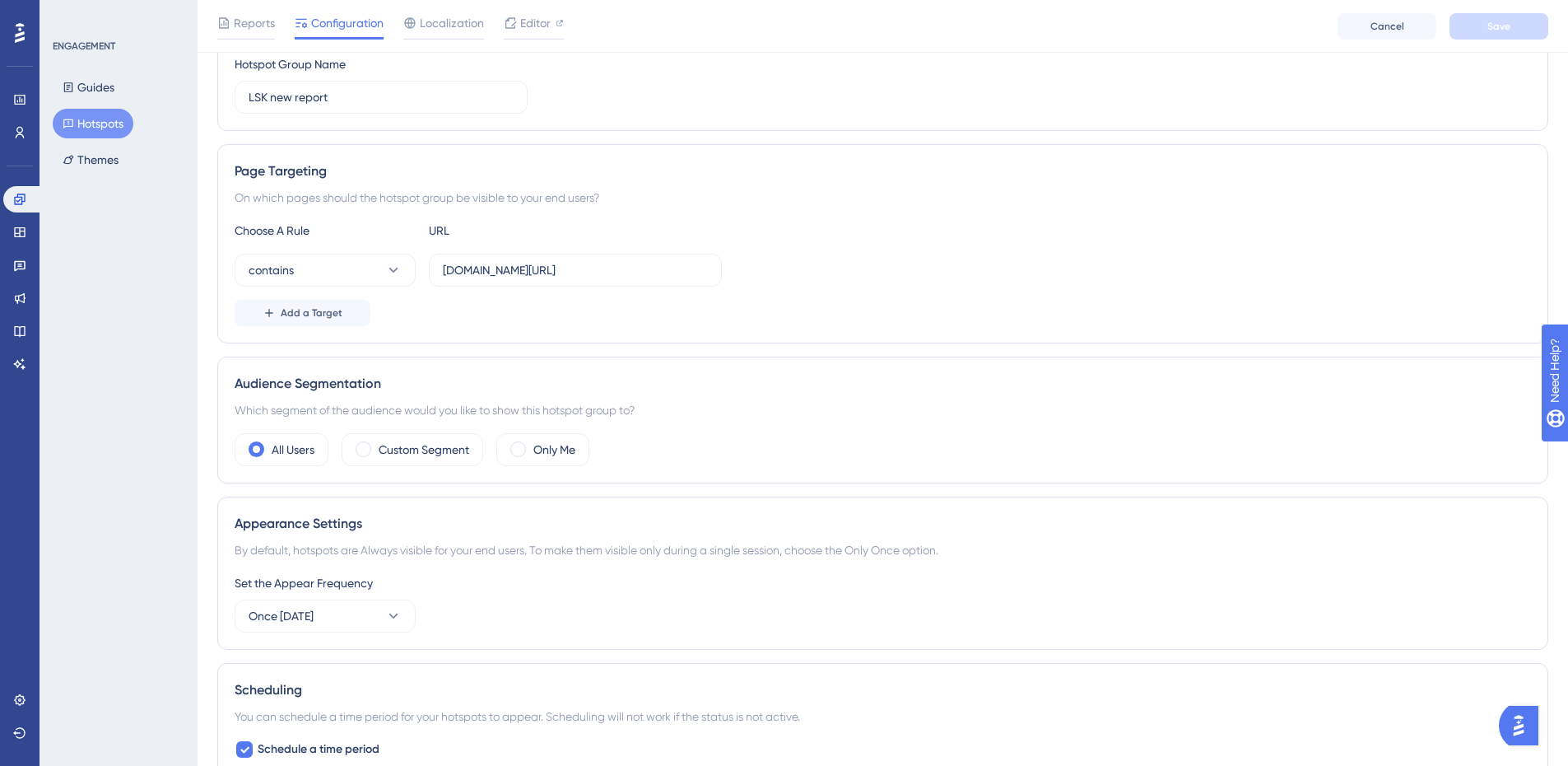
scroll to position [209, 0]
